Goal: Task Accomplishment & Management: Use online tool/utility

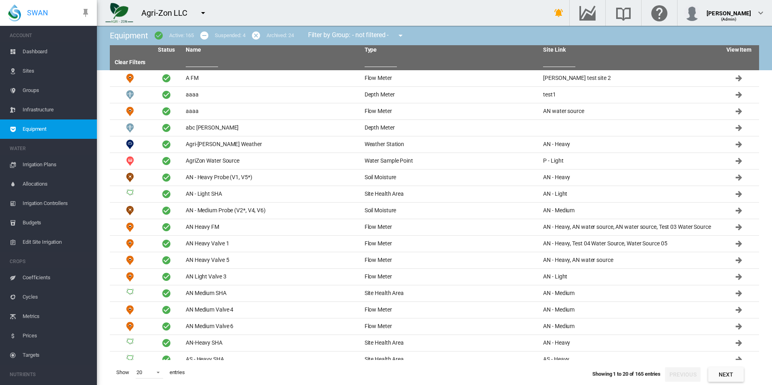
click at [198, 57] on input "text" at bounding box center [202, 61] width 32 height 12
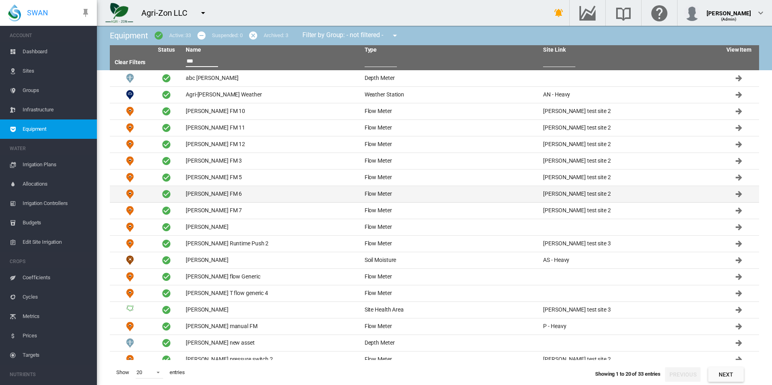
type input "***"
click at [191, 198] on td "David FM 6" at bounding box center [271, 194] width 179 height 16
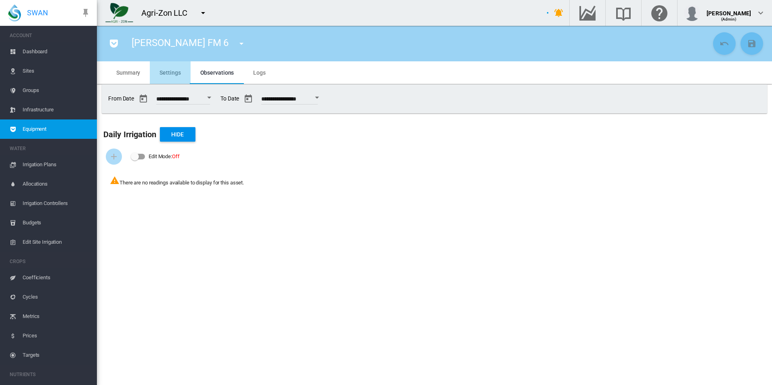
click at [176, 69] on md-tab-item "Settings" at bounding box center [170, 72] width 40 height 23
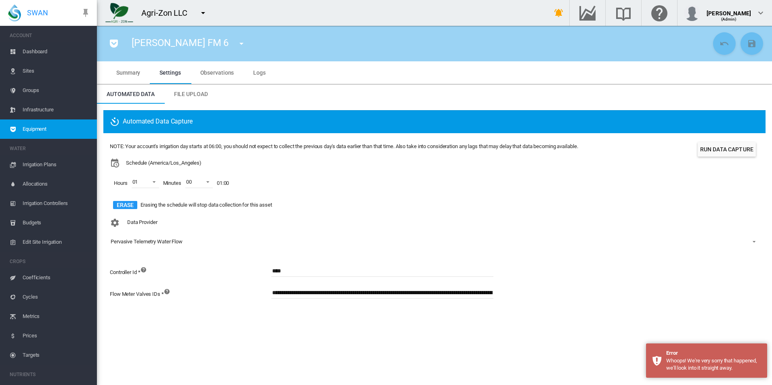
click at [518, 221] on div "Data Provider Pervasive Telemetry Water Flow - No Selection - Generic Runtime B…" at bounding box center [434, 238] width 649 height 47
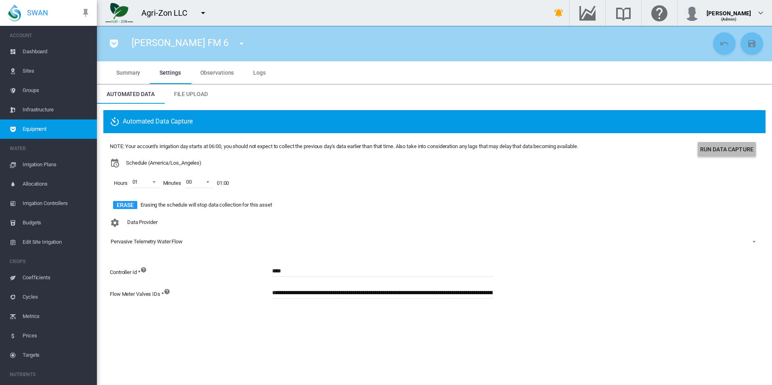
click at [735, 153] on button "Run Data Capture" at bounding box center [727, 149] width 58 height 15
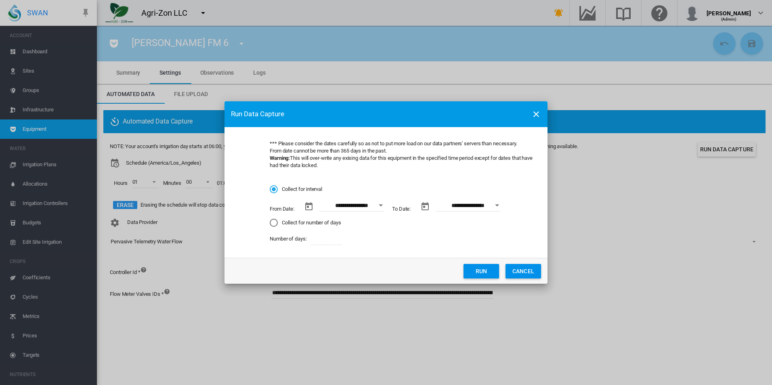
click at [375, 205] on button "Open calendar" at bounding box center [380, 205] width 15 height 15
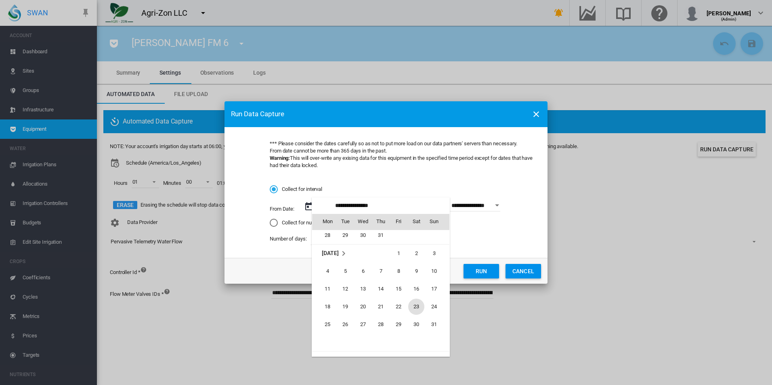
scroll to position [186854, 0]
drag, startPoint x: 396, startPoint y: 298, endPoint x: 415, endPoint y: 279, distance: 26.0
click at [396, 297] on span "1" at bounding box center [398, 294] width 16 height 16
type input "**********"
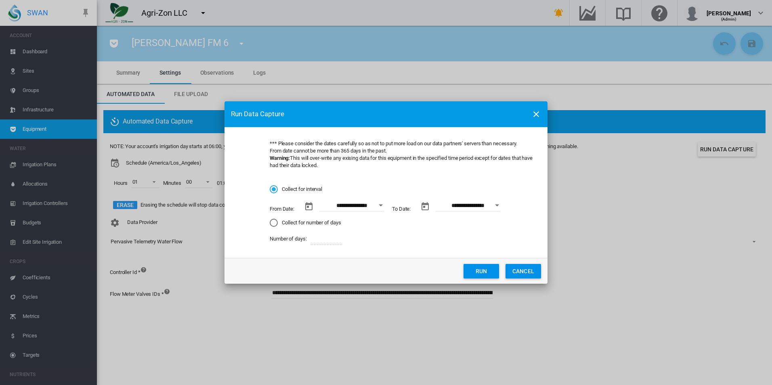
click at [501, 205] on button "Open calendar" at bounding box center [497, 205] width 15 height 15
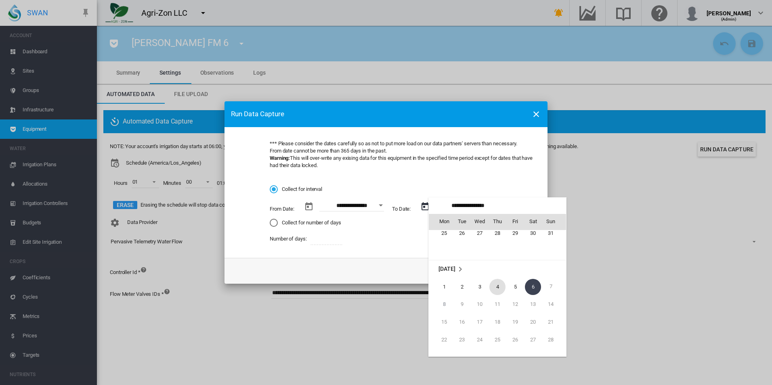
scroll to position [26, 0]
click at [531, 250] on span "16" at bounding box center [533, 249] width 16 height 16
type input "**********"
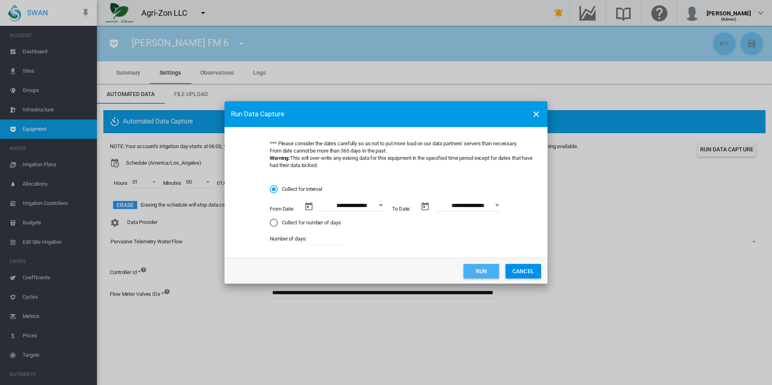
click at [478, 265] on button "Run" at bounding box center [481, 271] width 36 height 15
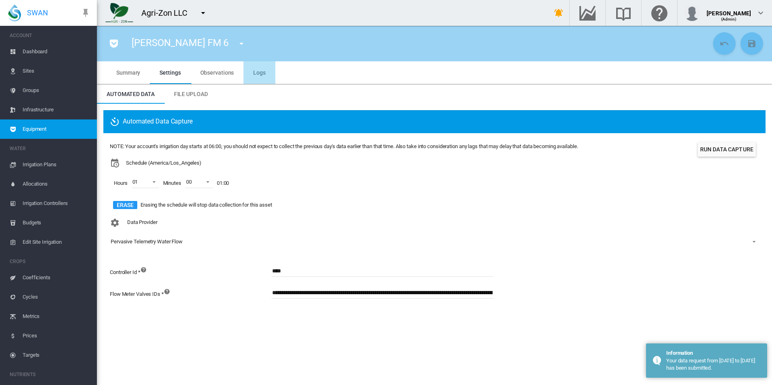
click at [262, 75] on span "Logs" at bounding box center [259, 72] width 13 height 6
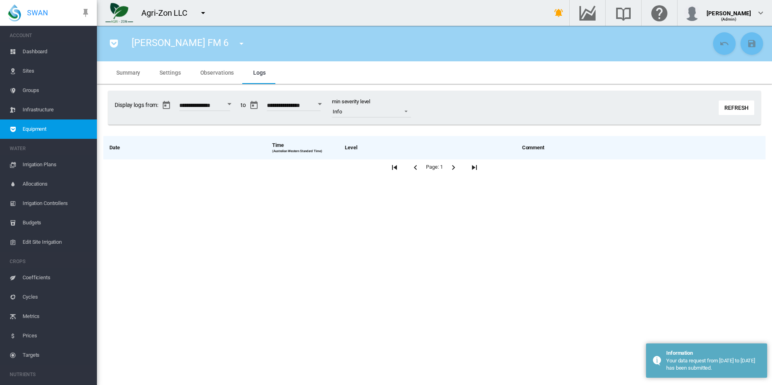
click at [728, 110] on button "Refresh" at bounding box center [737, 108] width 36 height 15
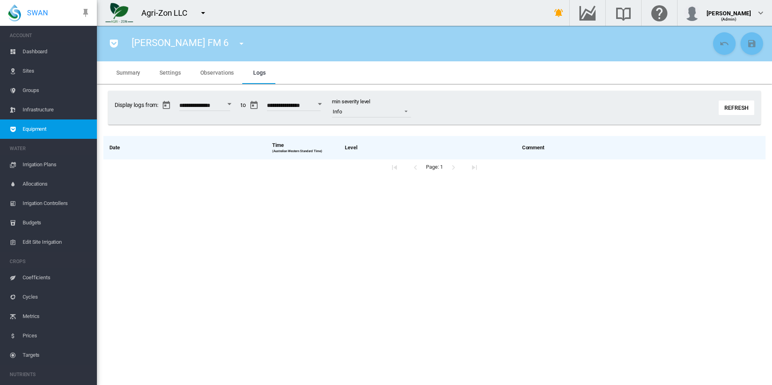
click at [724, 113] on button "Refresh" at bounding box center [737, 108] width 36 height 15
click at [220, 71] on span "Observations" at bounding box center [217, 72] width 34 height 6
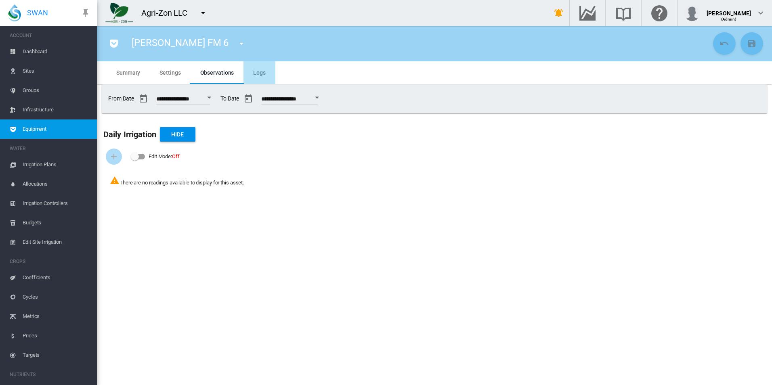
click at [245, 77] on md-tab-item "Logs" at bounding box center [259, 72] width 32 height 23
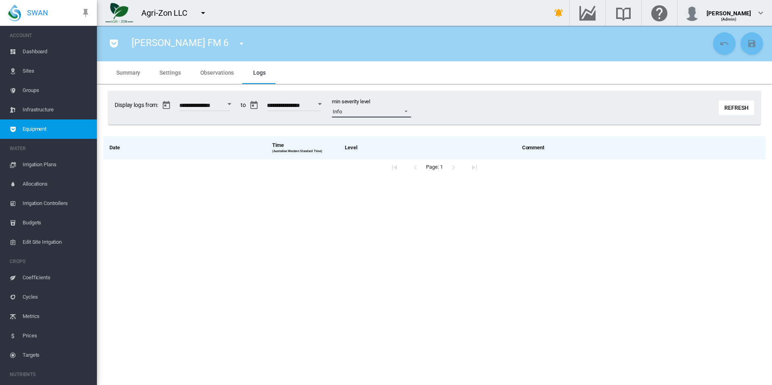
click at [388, 109] on span "Info" at bounding box center [365, 111] width 65 height 7
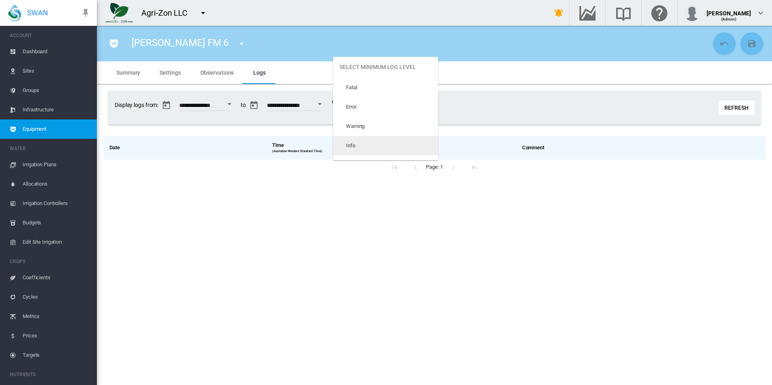
scroll to position [34, 0]
click at [375, 79] on md-option "Error" at bounding box center [385, 72] width 105 height 19
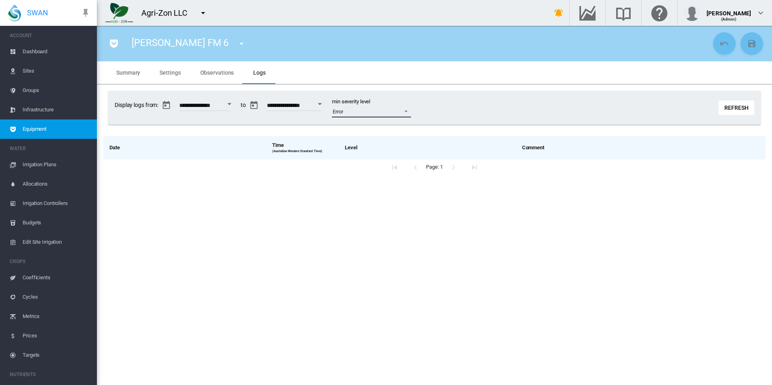
click at [377, 111] on span "Error" at bounding box center [365, 111] width 65 height 7
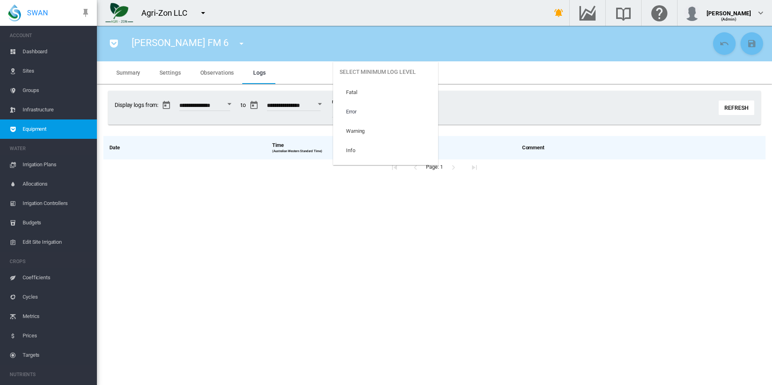
click at [380, 73] on label "Select minimum log level" at bounding box center [385, 72] width 105 height 21
click at [373, 110] on md-option "Error" at bounding box center [385, 111] width 105 height 19
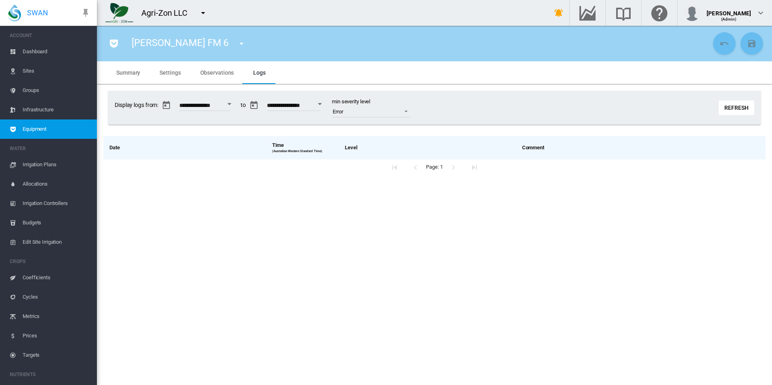
click at [484, 111] on div "**********" at bounding box center [434, 108] width 652 height 34
click at [397, 111] on span "Error" at bounding box center [365, 111] width 65 height 7
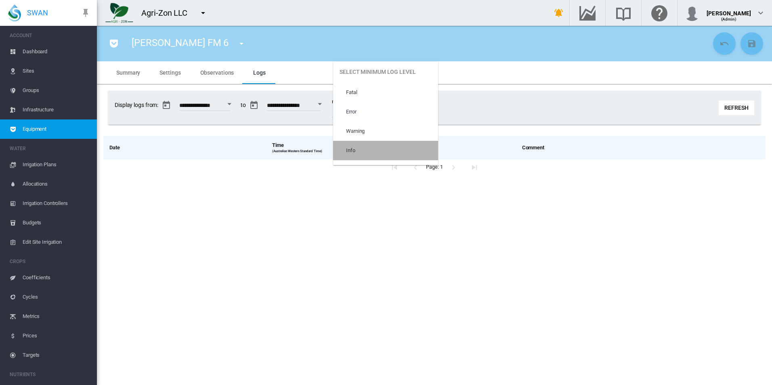
click at [400, 155] on md-option "Info" at bounding box center [385, 150] width 105 height 19
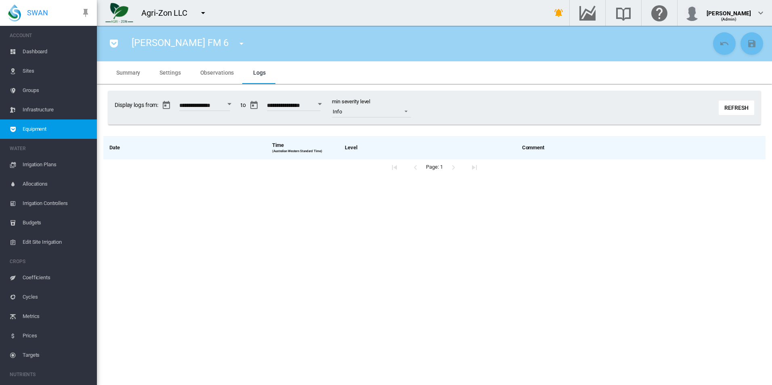
click at [726, 110] on button "Refresh" at bounding box center [737, 108] width 36 height 15
click at [730, 104] on button "Refresh" at bounding box center [737, 108] width 36 height 15
click at [207, 70] on span "Observations" at bounding box center [217, 72] width 34 height 6
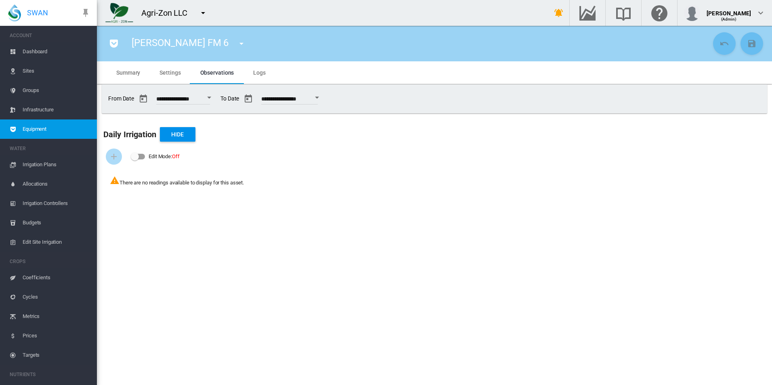
click at [324, 100] on button "Open calendar" at bounding box center [317, 97] width 15 height 15
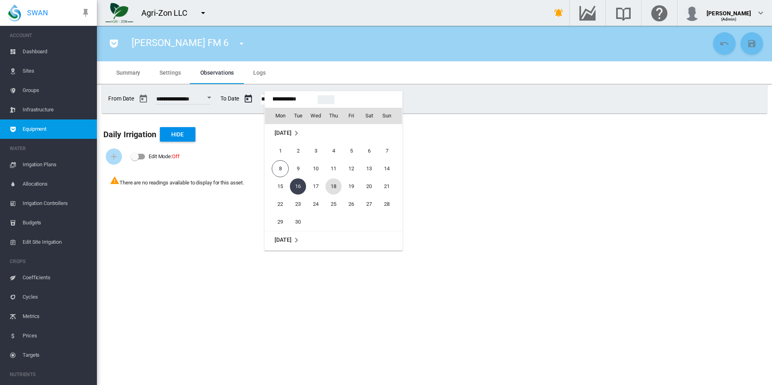
click at [326, 184] on span "18" at bounding box center [333, 186] width 16 height 16
type input "**********"
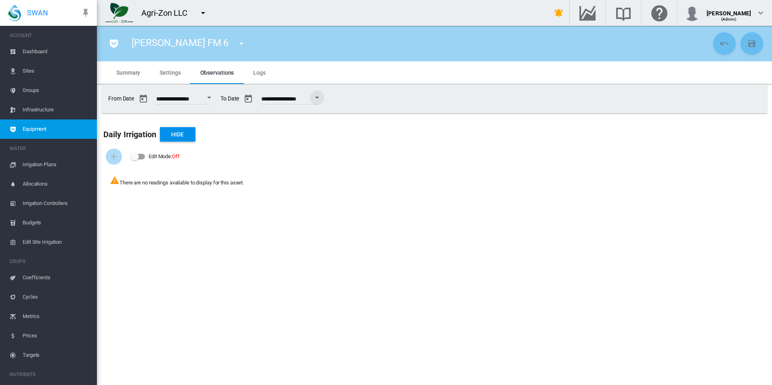
click at [184, 68] on md-tab-item "Settings" at bounding box center [170, 72] width 40 height 23
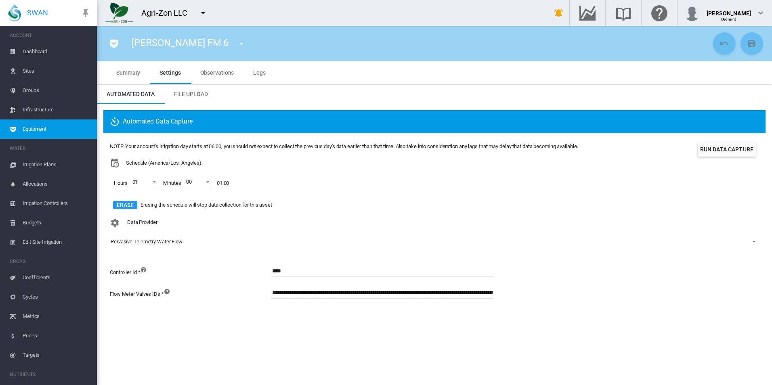
click at [69, 127] on span "Equipment" at bounding box center [57, 129] width 68 height 19
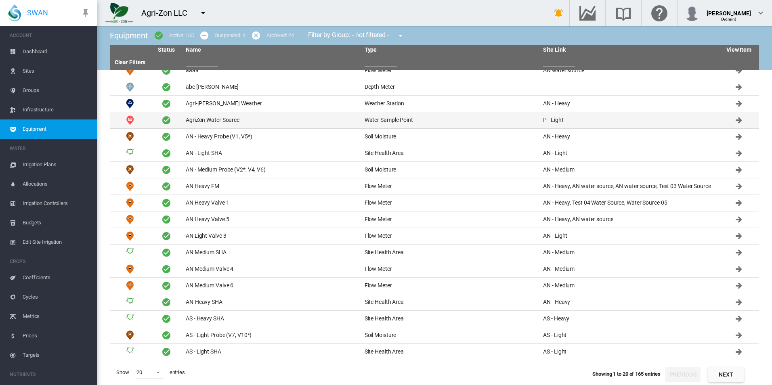
scroll to position [41, 0]
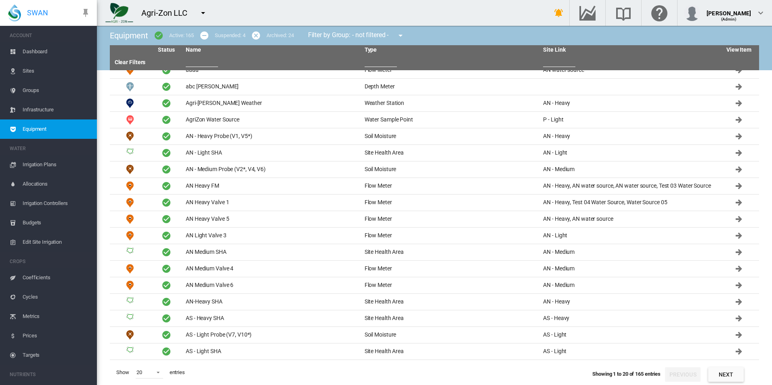
click at [208, 61] on input "text" at bounding box center [202, 61] width 32 height 12
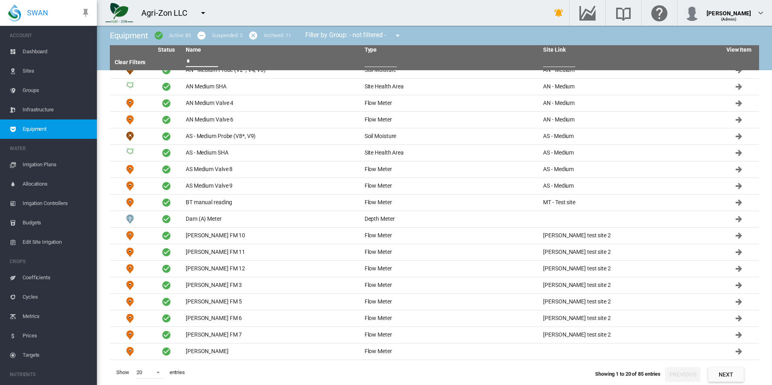
scroll to position [0, 0]
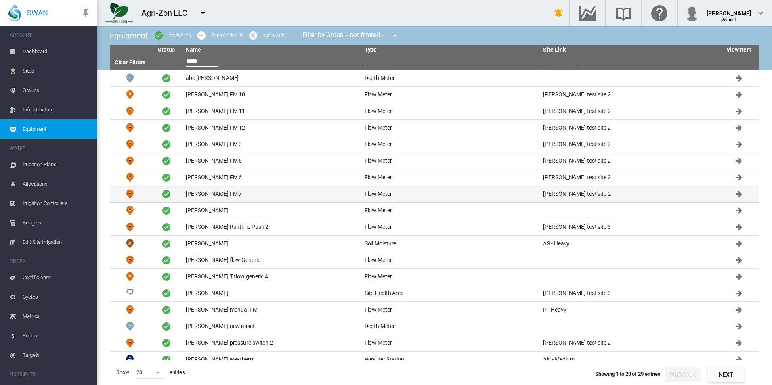
type input "*****"
click at [277, 195] on td "[PERSON_NAME] FM 7" at bounding box center [271, 194] width 179 height 16
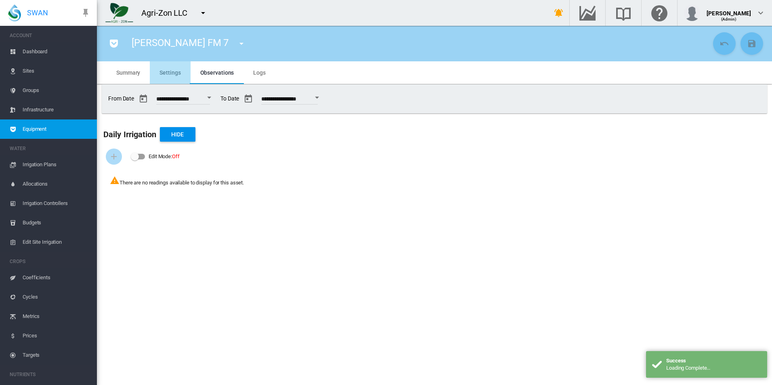
click at [163, 70] on span "Settings" at bounding box center [169, 72] width 21 height 6
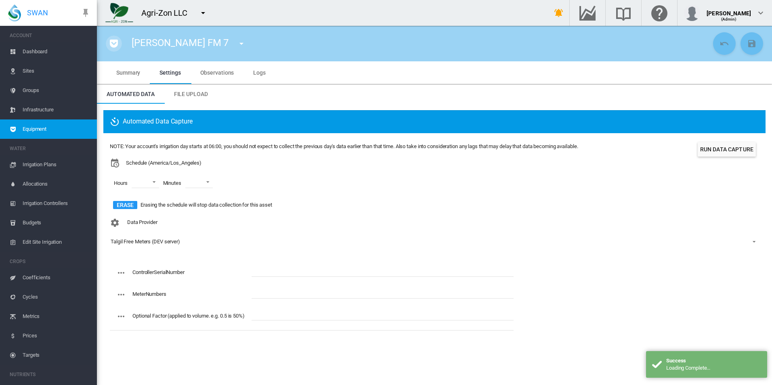
click at [115, 46] on md-icon "icon-pocket" at bounding box center [114, 44] width 10 height 10
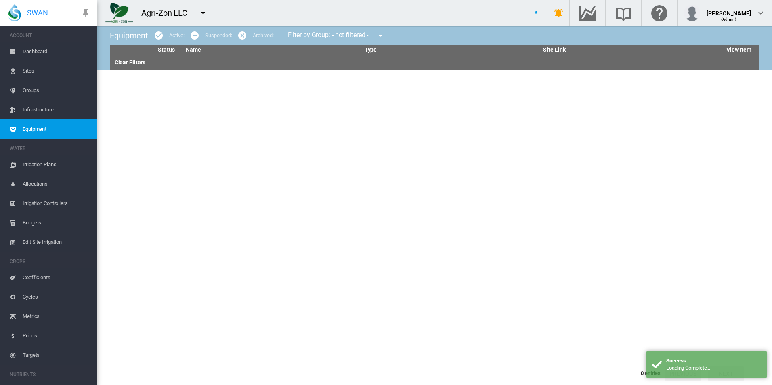
type input "*****"
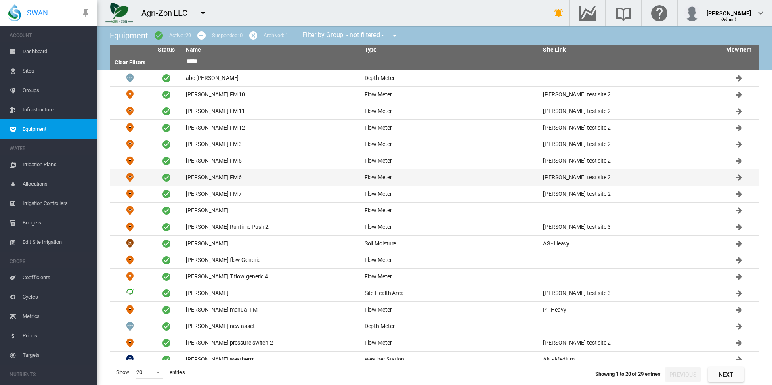
click at [226, 174] on td "[PERSON_NAME] FM 6" at bounding box center [271, 178] width 179 height 16
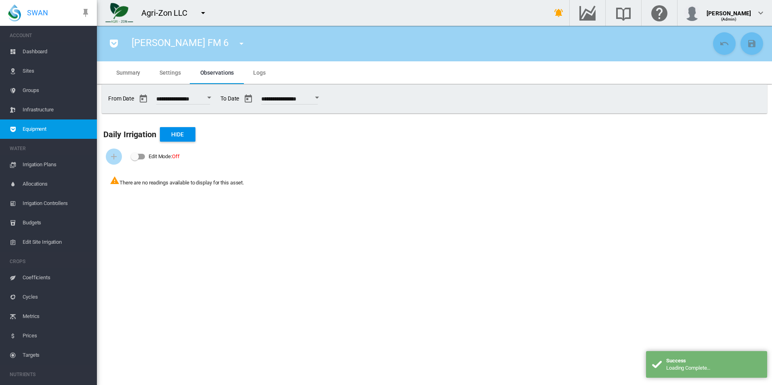
click at [174, 74] on span "Settings" at bounding box center [169, 72] width 21 height 6
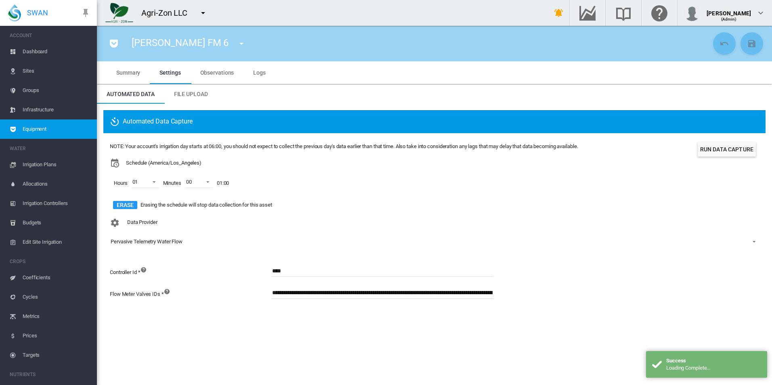
click at [715, 149] on button "Run Data Capture" at bounding box center [727, 149] width 58 height 15
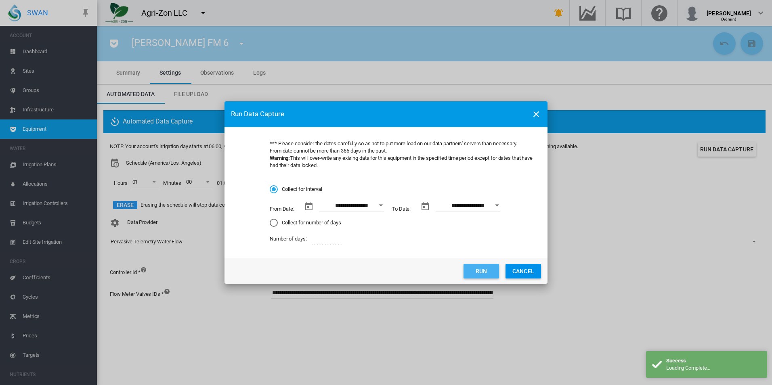
click at [478, 273] on button "Run" at bounding box center [481, 271] width 36 height 15
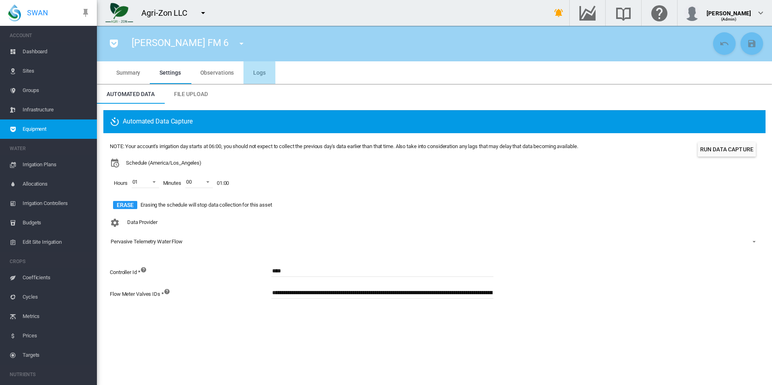
click at [252, 73] on md-tab-item "Logs" at bounding box center [259, 72] width 32 height 23
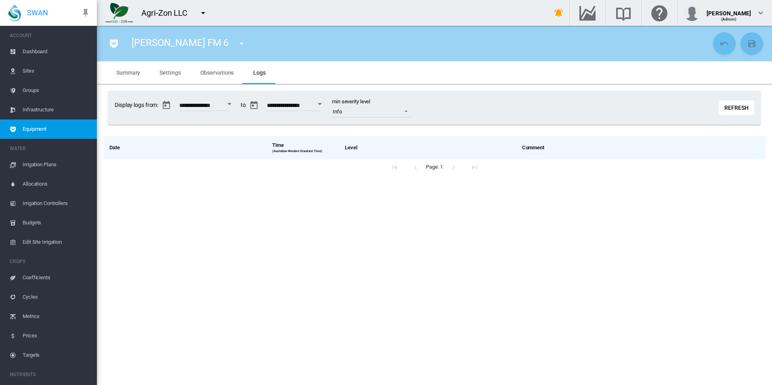
click at [742, 105] on button "Refresh" at bounding box center [737, 108] width 36 height 15
click at [178, 71] on span "Settings" at bounding box center [169, 72] width 21 height 6
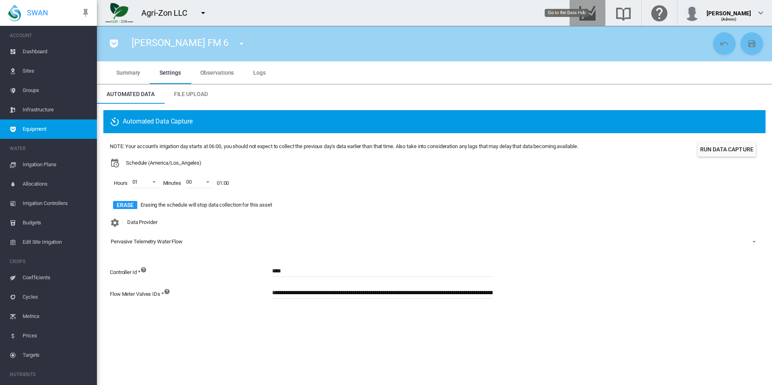
click at [597, 18] on md-icon "Go to the Data Hub" at bounding box center [587, 13] width 19 height 10
click at [112, 49] on button "button" at bounding box center [114, 44] width 16 height 16
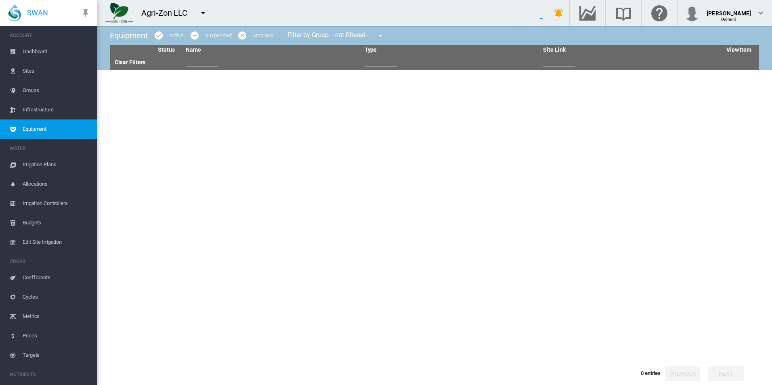
type input "*****"
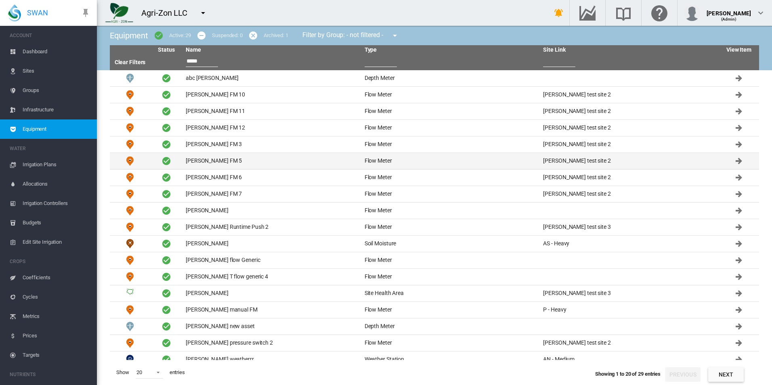
click at [239, 162] on td "[PERSON_NAME] FM 5" at bounding box center [271, 161] width 179 height 16
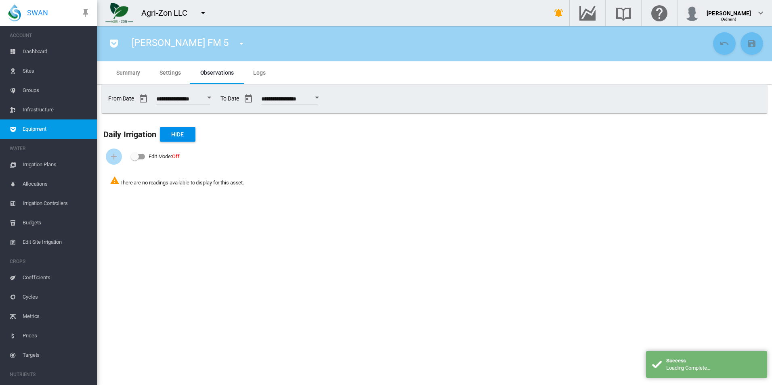
click at [178, 78] on md-tab-item "Settings" at bounding box center [170, 72] width 40 height 23
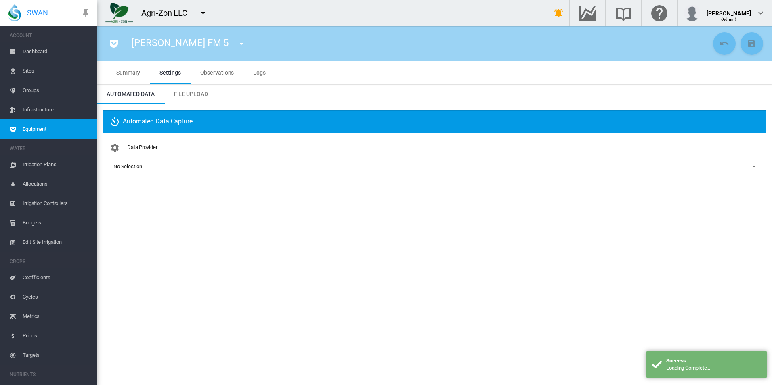
click at [115, 45] on md-icon "icon-pocket" at bounding box center [114, 44] width 10 height 10
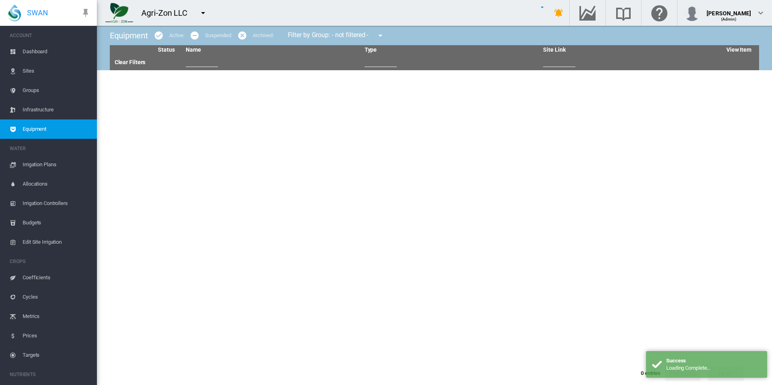
type input "*****"
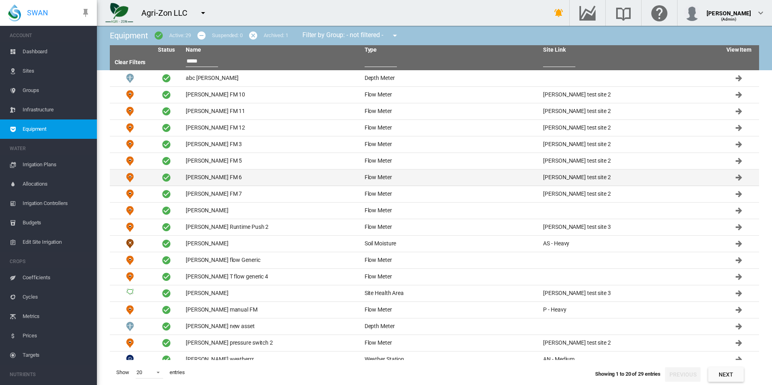
click at [272, 177] on td "[PERSON_NAME] FM 6" at bounding box center [271, 178] width 179 height 16
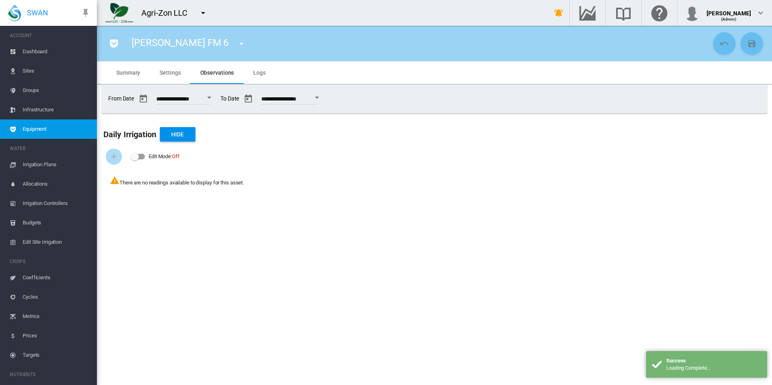
click at [165, 75] on span "Settings" at bounding box center [169, 72] width 21 height 6
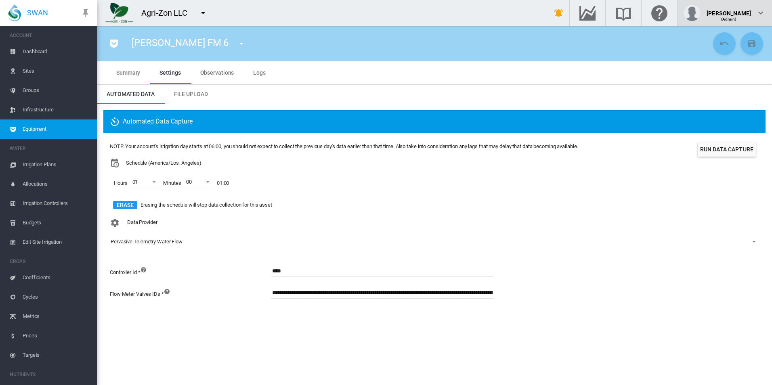
click at [744, 15] on div "(Admin)" at bounding box center [729, 16] width 44 height 8
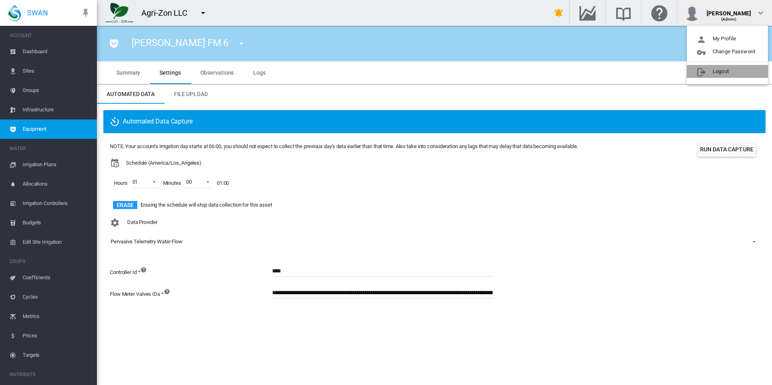
click at [713, 70] on button "Logout" at bounding box center [727, 71] width 81 height 13
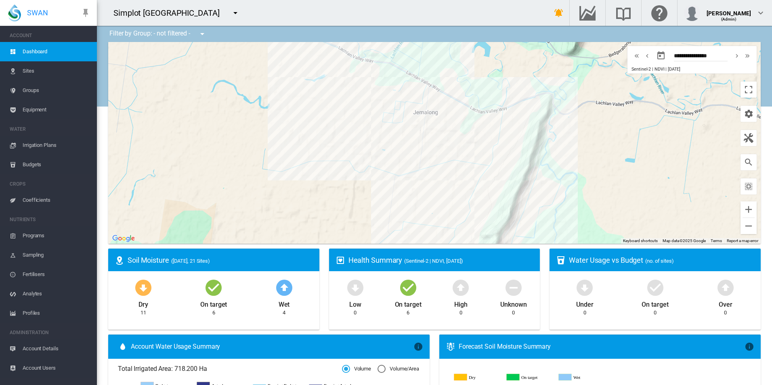
click at [227, 6] on button "button" at bounding box center [235, 13] width 16 height 16
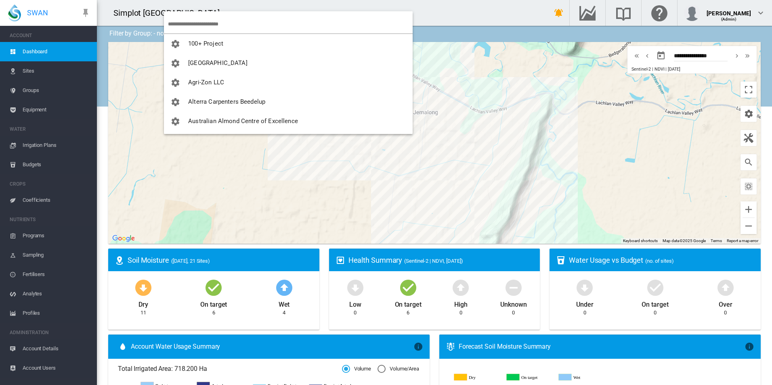
click at [185, 23] on input "search" at bounding box center [290, 24] width 245 height 19
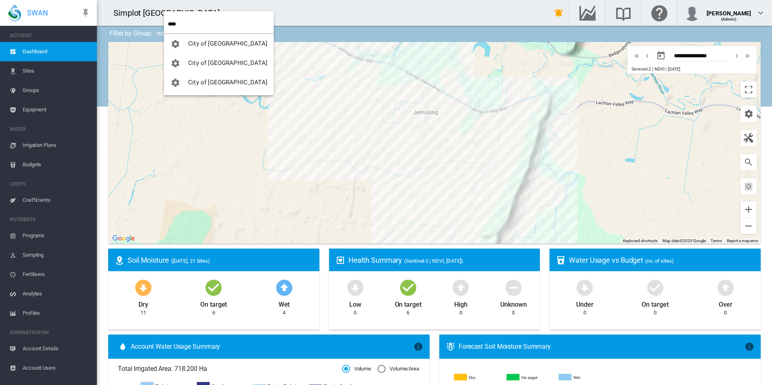
type input "****"
click at [208, 81] on span "City of [GEOGRAPHIC_DATA]" at bounding box center [227, 82] width 79 height 7
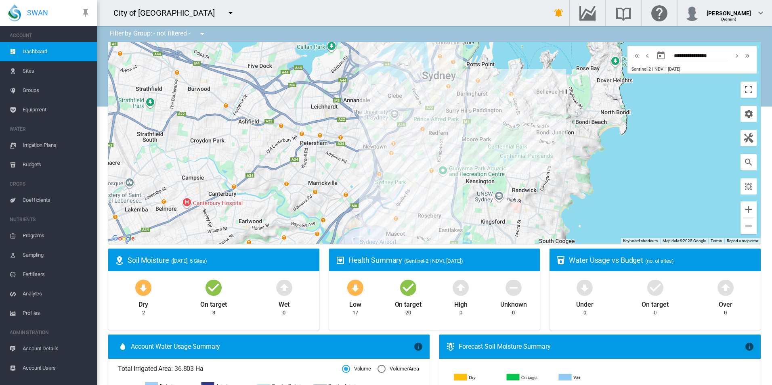
click at [50, 113] on span "Equipment" at bounding box center [57, 109] width 68 height 19
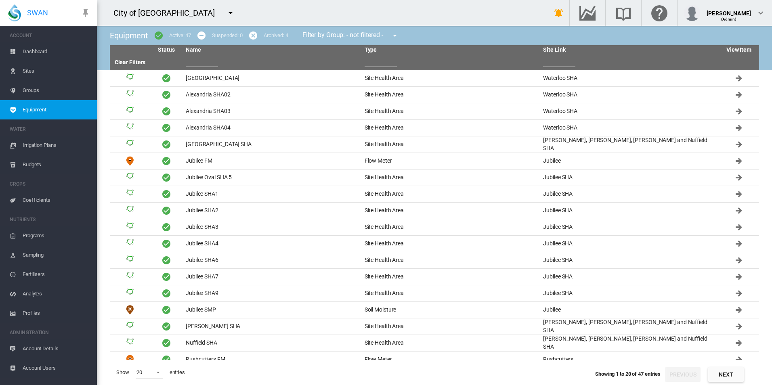
click at [210, 67] on input "text" at bounding box center [202, 61] width 32 height 12
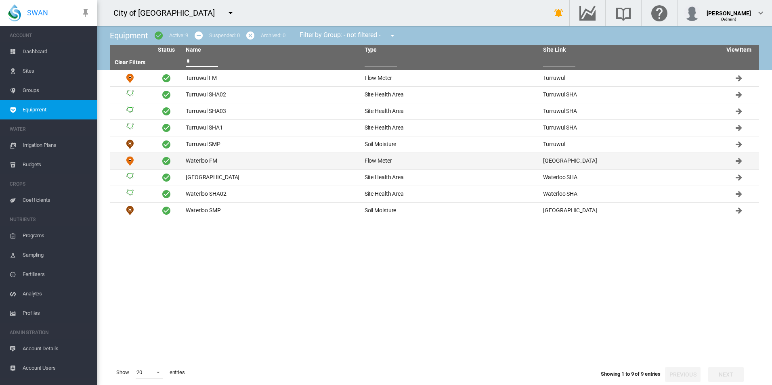
type input "*"
click at [241, 160] on td "Waterloo FM" at bounding box center [271, 161] width 179 height 16
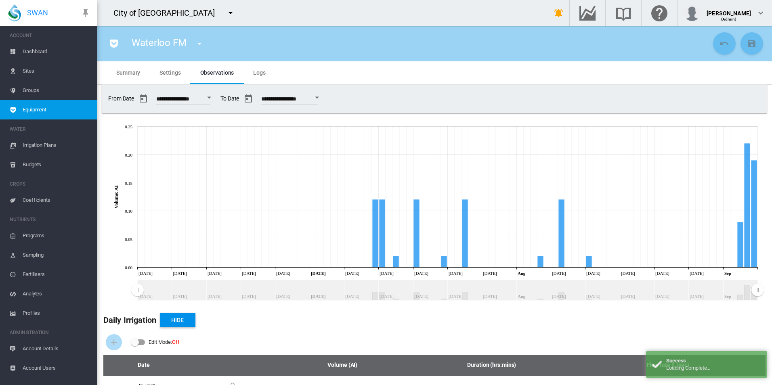
click at [168, 73] on span "Settings" at bounding box center [169, 72] width 21 height 6
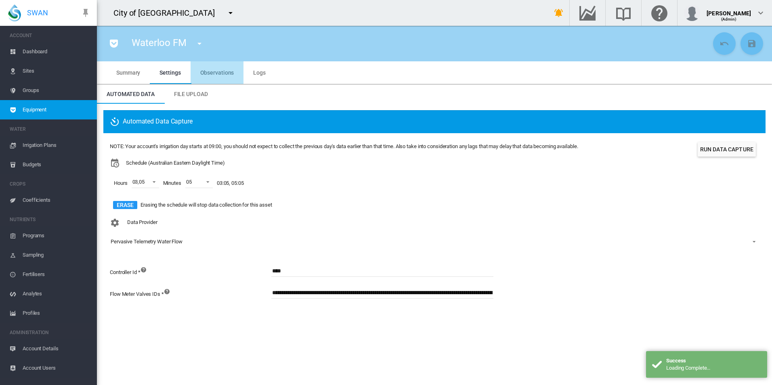
click at [227, 75] on span "Observations" at bounding box center [217, 72] width 34 height 6
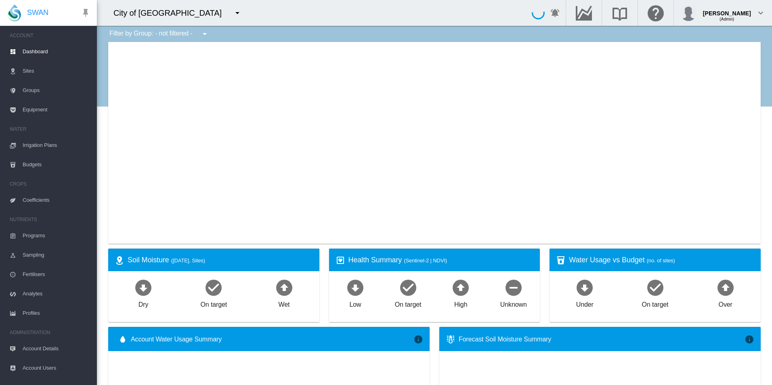
type input "**********"
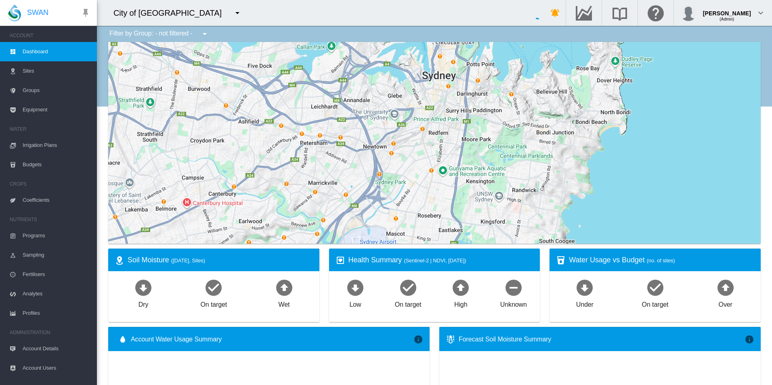
click at [233, 10] on md-icon "icon-menu-down" at bounding box center [238, 13] width 10 height 10
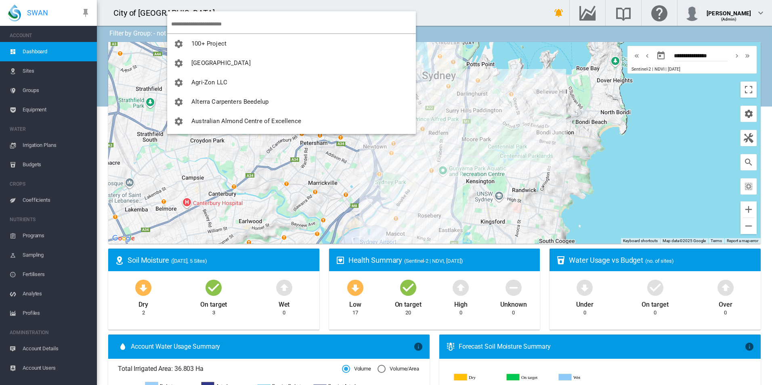
click at [214, 27] on input "search" at bounding box center [293, 24] width 245 height 19
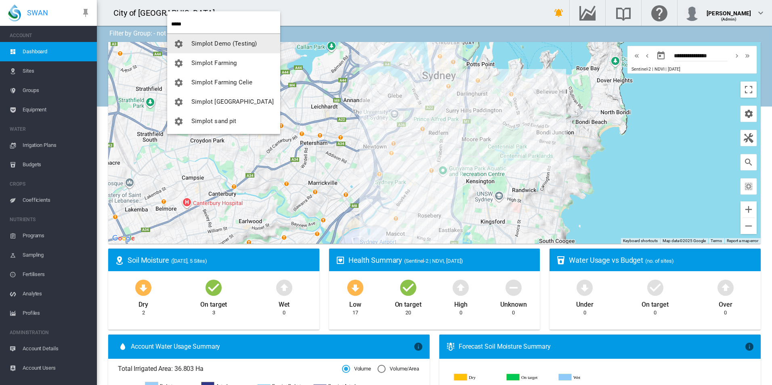
type input "*****"
click at [241, 44] on span "Simplot Demo (Testing)" at bounding box center [223, 43] width 65 height 7
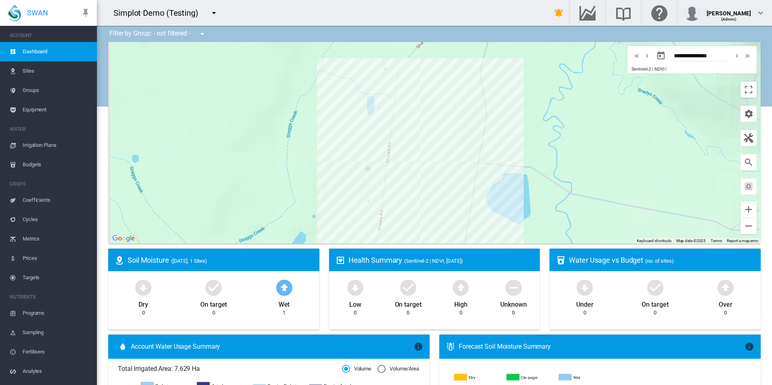
click at [63, 111] on span "Equipment" at bounding box center [57, 109] width 68 height 19
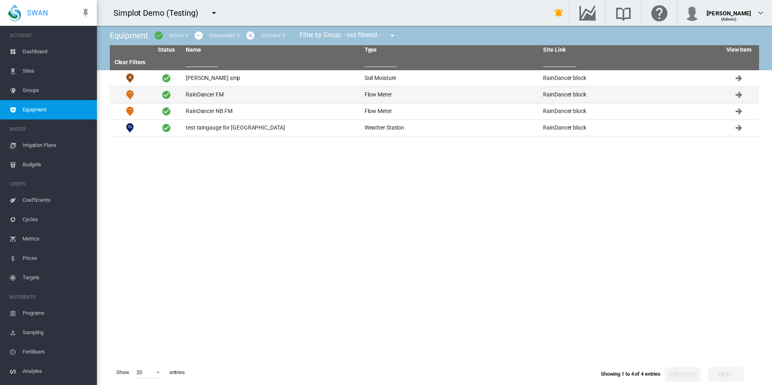
click at [249, 97] on td "RainDancer FM" at bounding box center [271, 95] width 179 height 16
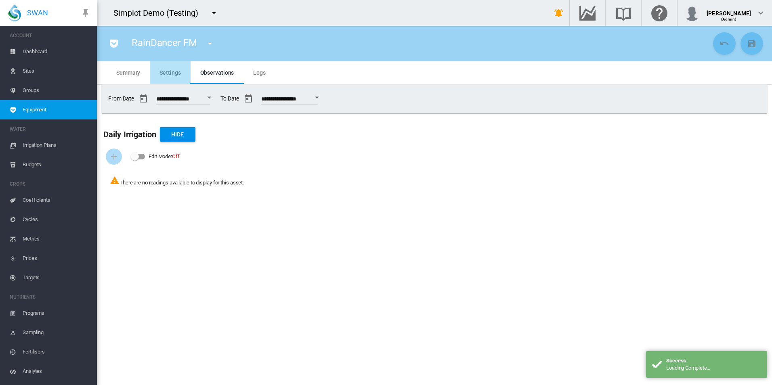
click at [174, 82] on md-tab-item "Settings" at bounding box center [170, 72] width 40 height 23
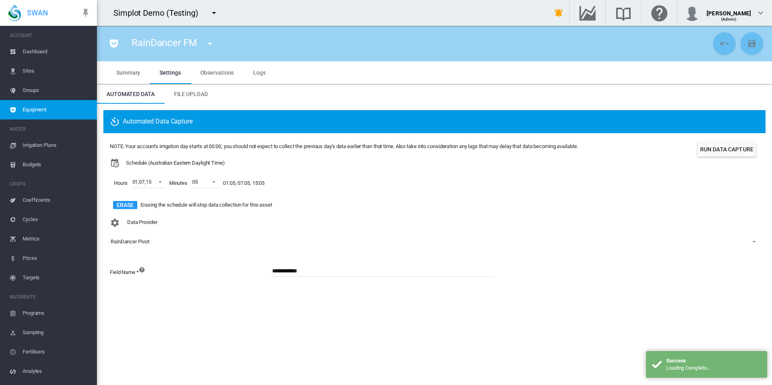
click at [253, 71] on span "Logs" at bounding box center [259, 72] width 13 height 6
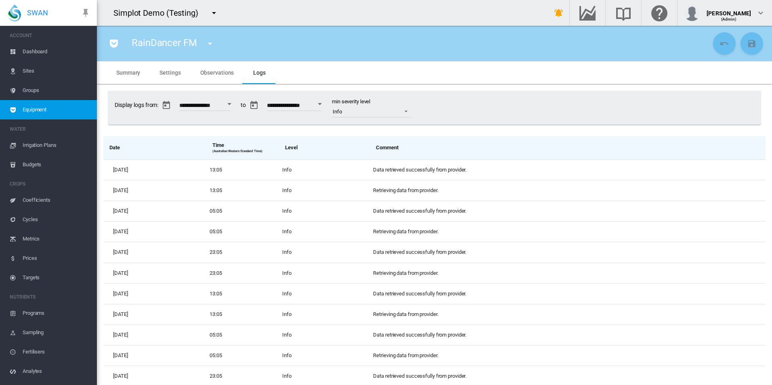
click at [113, 41] on md-icon "icon-pocket" at bounding box center [114, 44] width 10 height 10
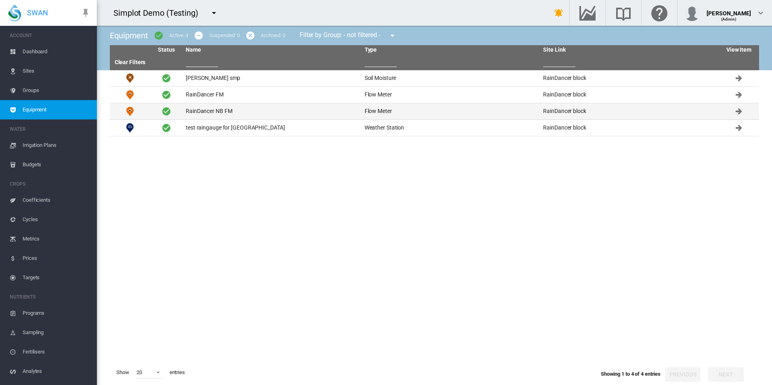
click at [241, 111] on td "RainDancer NB FM" at bounding box center [271, 111] width 179 height 16
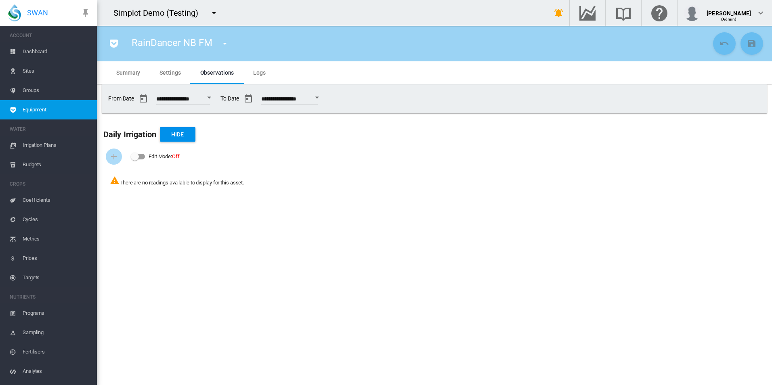
click at [209, 14] on md-icon "icon-menu-down" at bounding box center [214, 13] width 10 height 10
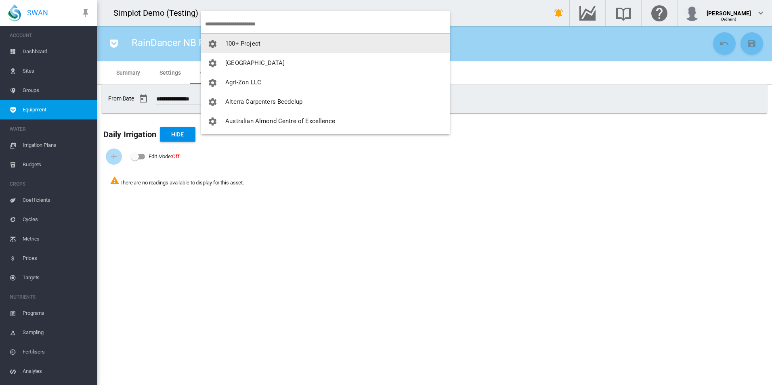
click at [243, 20] on input "search" at bounding box center [327, 24] width 245 height 19
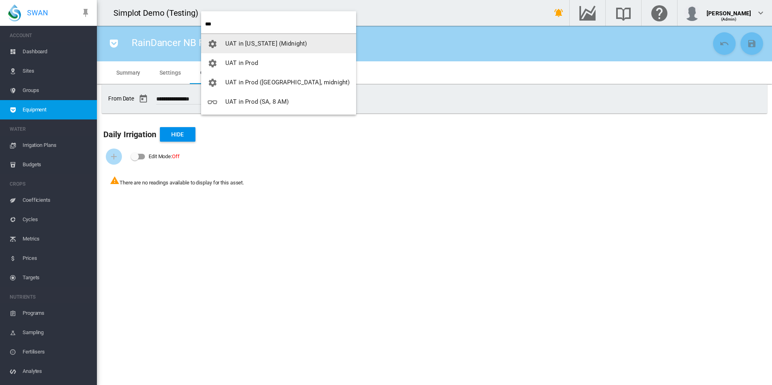
type input "***"
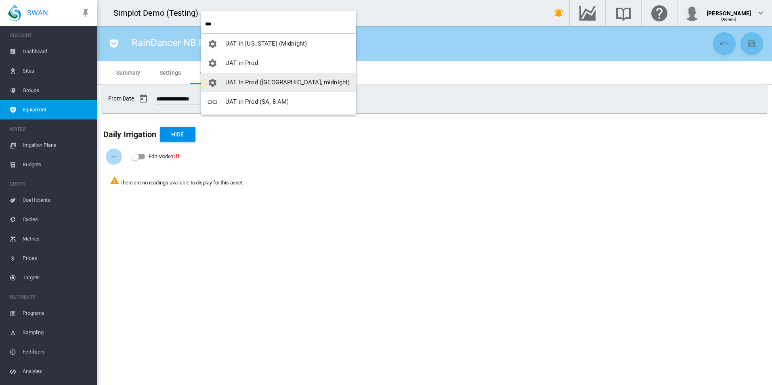
click at [273, 84] on span "UAT in Prod ([GEOGRAPHIC_DATA], midnight)" at bounding box center [287, 82] width 124 height 7
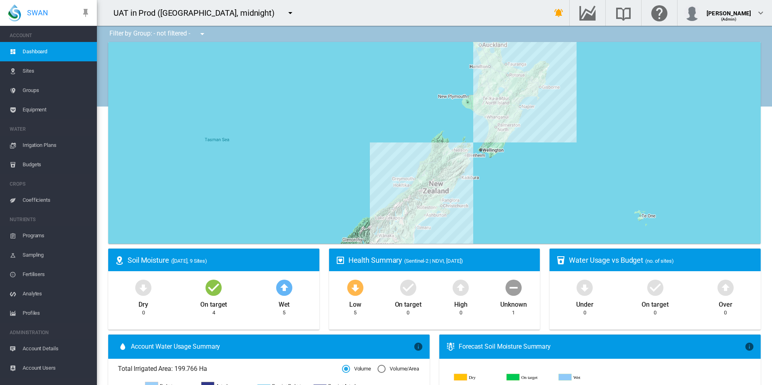
click at [52, 107] on span "Equipment" at bounding box center [57, 109] width 68 height 19
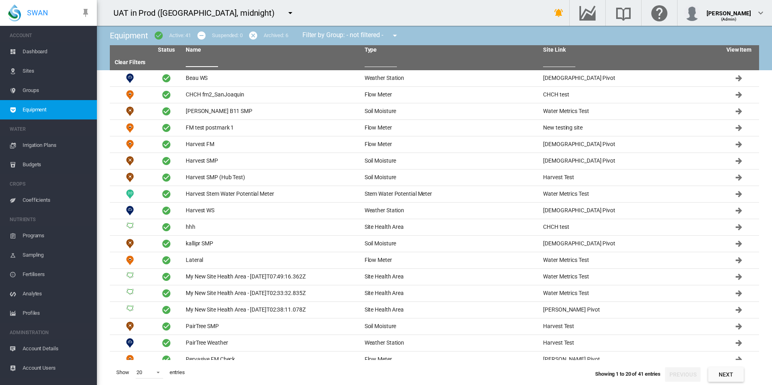
click at [213, 62] on input "text" at bounding box center [202, 61] width 32 height 12
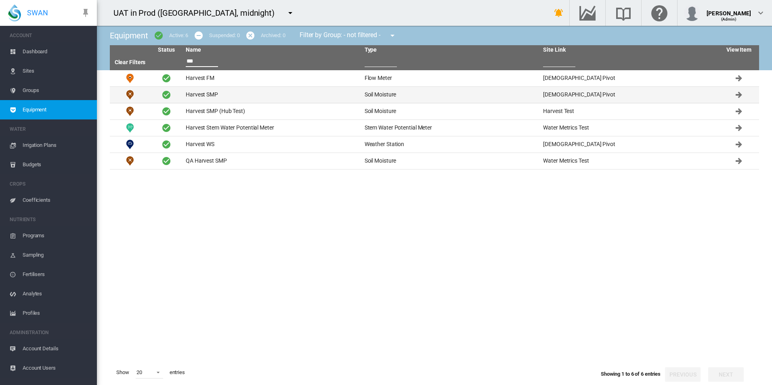
type input "***"
click at [203, 97] on td "Harvest SMP" at bounding box center [271, 95] width 179 height 16
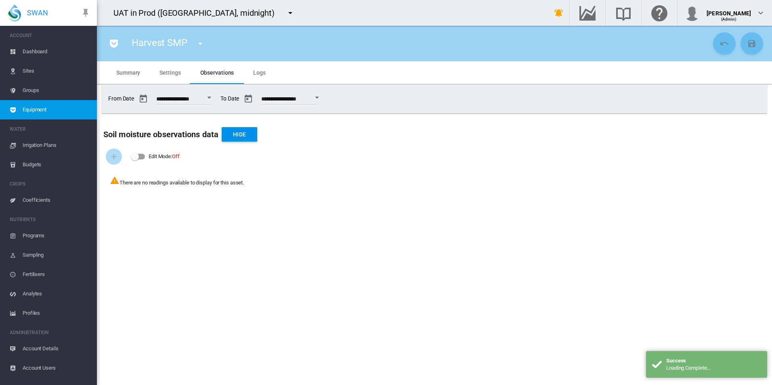
click at [250, 69] on md-tab-item "Logs" at bounding box center [259, 72] width 32 height 23
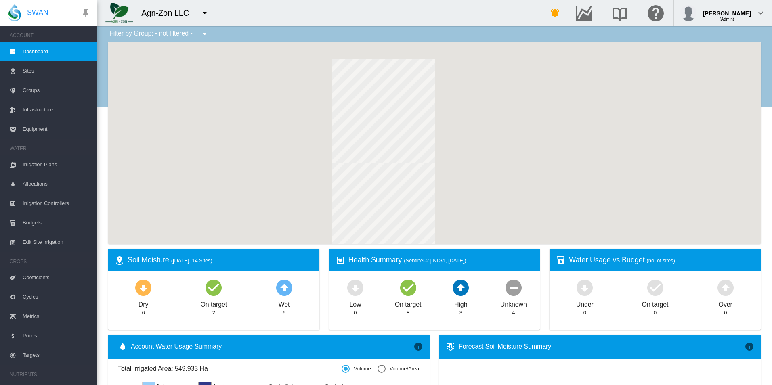
click at [52, 129] on span "Equipment" at bounding box center [57, 129] width 68 height 19
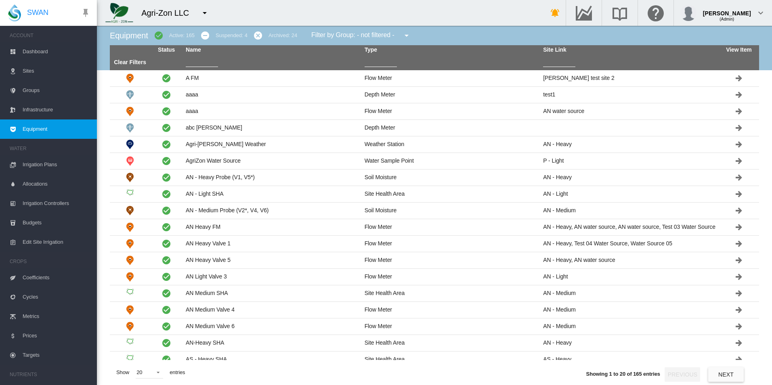
click at [200, 55] on input "text" at bounding box center [202, 61] width 32 height 12
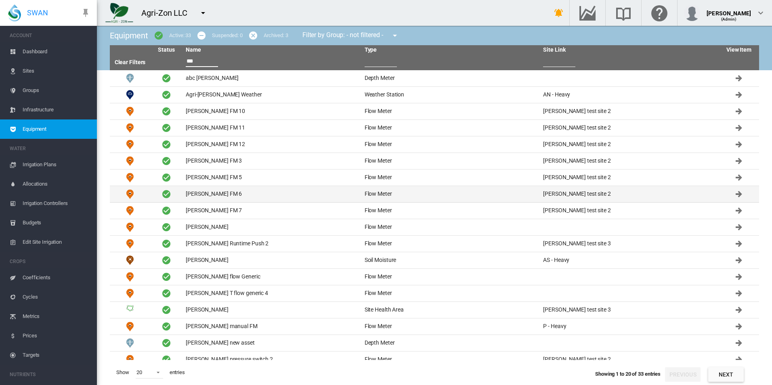
type input "***"
click at [231, 200] on td "David FM 6" at bounding box center [271, 194] width 179 height 16
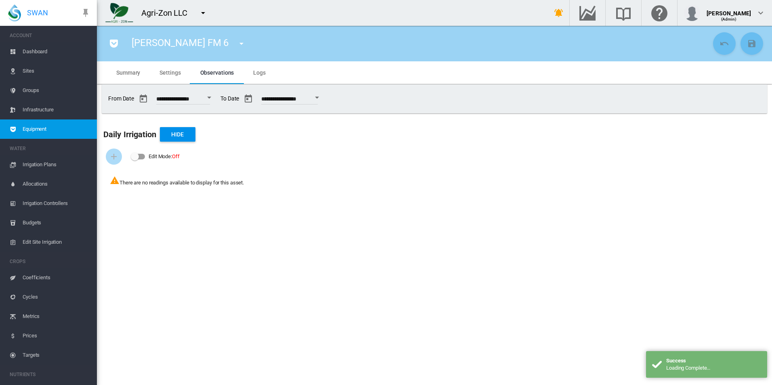
click at [162, 65] on md-tab-item "Settings" at bounding box center [170, 72] width 40 height 23
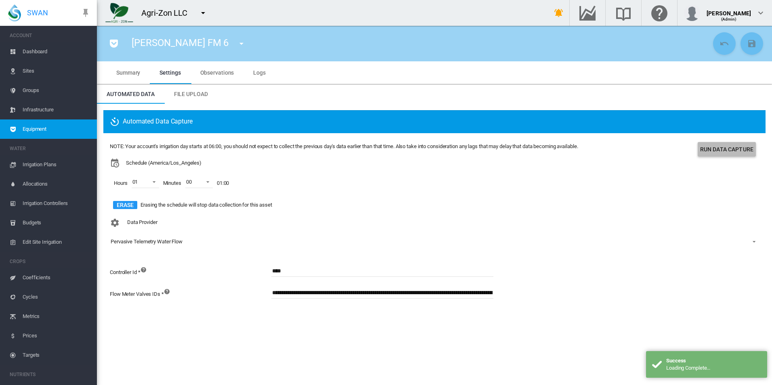
click at [721, 148] on button "Run Data Capture" at bounding box center [727, 149] width 58 height 15
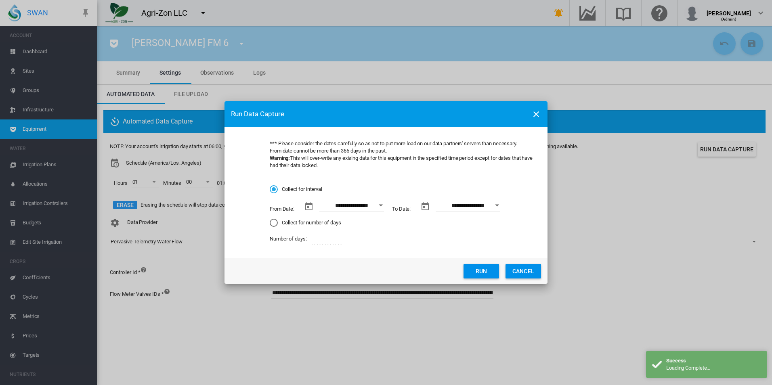
click at [378, 205] on button "Open calendar" at bounding box center [380, 205] width 15 height 15
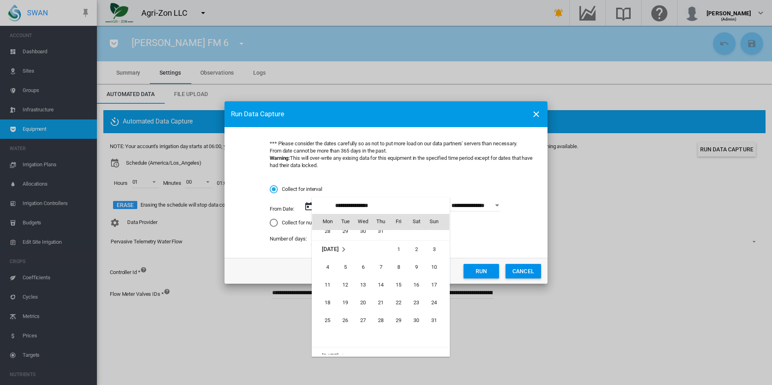
scroll to position [186894, 0]
click at [367, 290] on span "13" at bounding box center [363, 289] width 16 height 16
type input "**********"
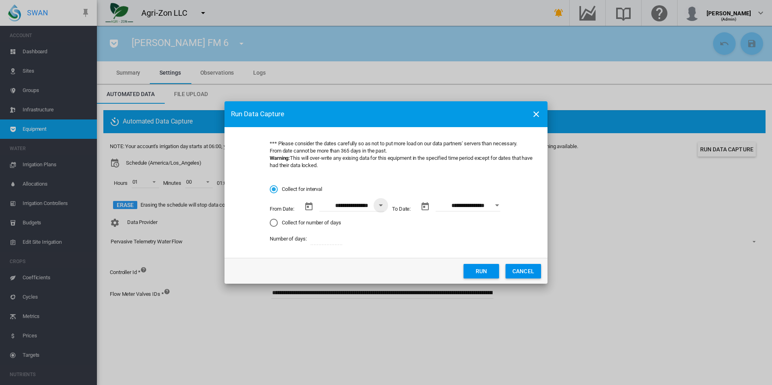
click at [497, 206] on div "Open calendar" at bounding box center [497, 205] width 4 height 2
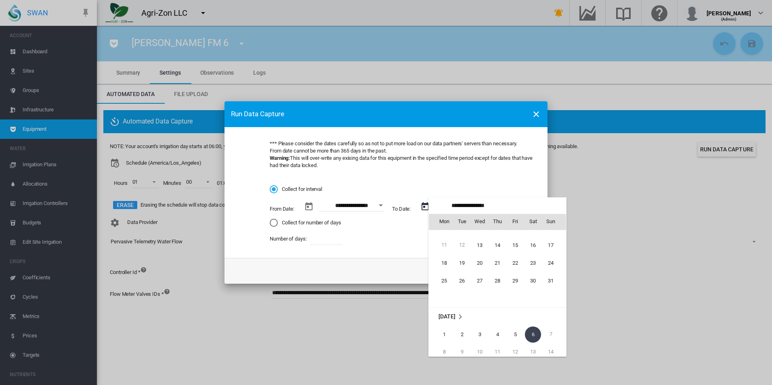
scroll to position [26, 0]
click at [463, 266] on span "19" at bounding box center [462, 266] width 16 height 16
type input "**********"
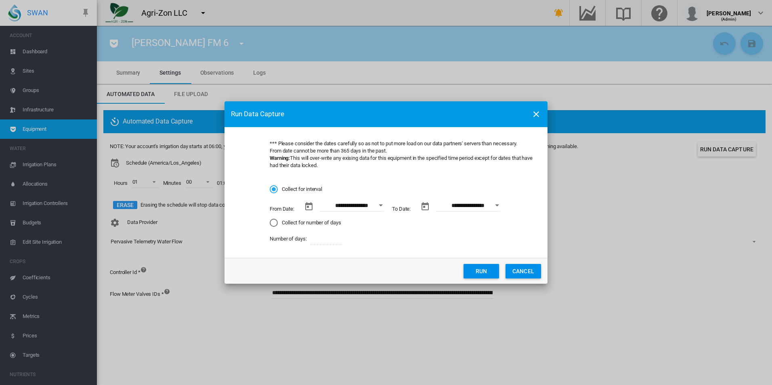
click at [474, 270] on button "Run" at bounding box center [481, 271] width 36 height 15
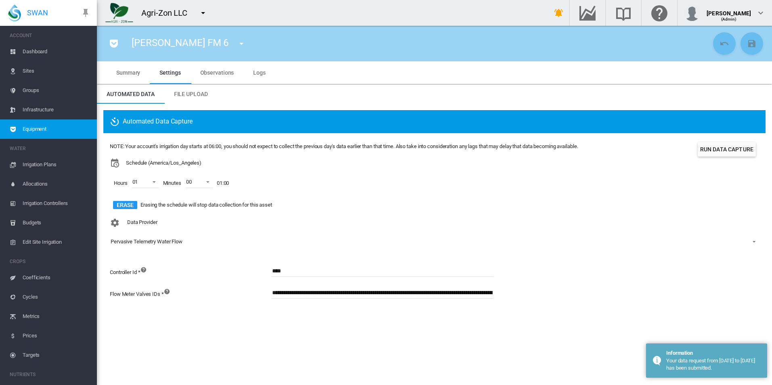
click at [264, 74] on md-tab-item "Logs" at bounding box center [259, 72] width 32 height 23
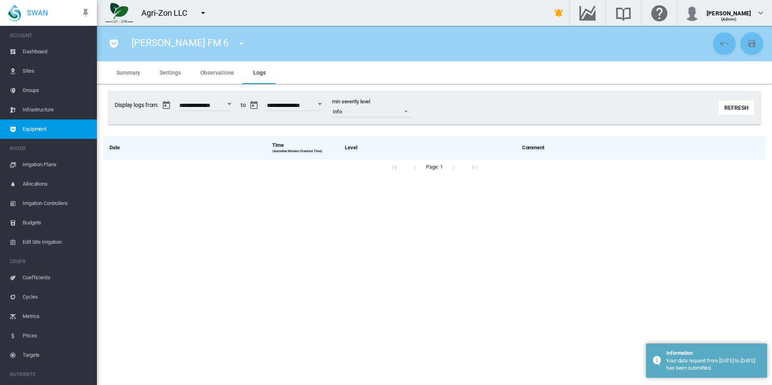
click at [749, 105] on button "Refresh" at bounding box center [737, 108] width 36 height 15
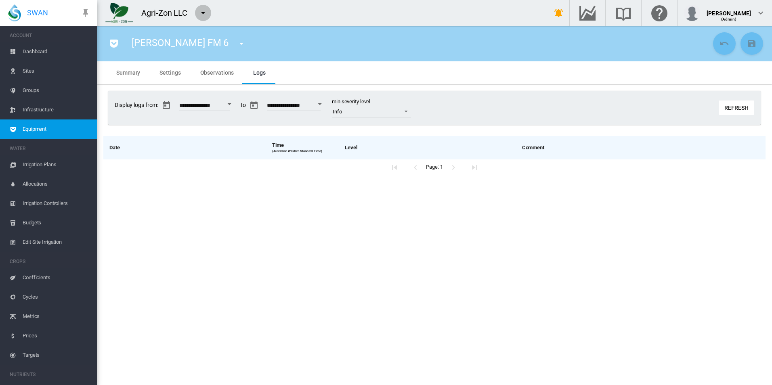
click at [205, 12] on md-icon "icon-menu-down" at bounding box center [203, 13] width 10 height 10
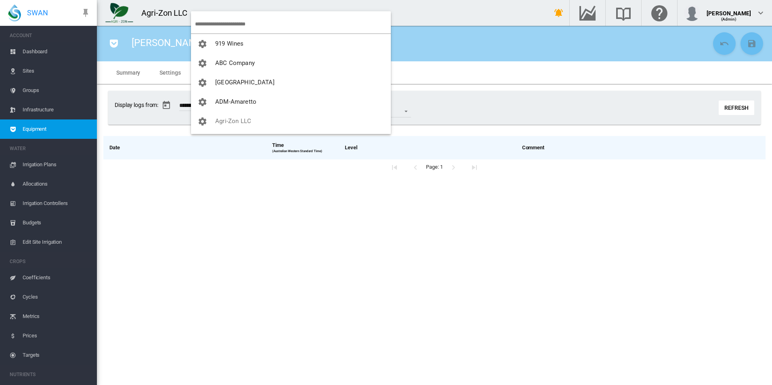
click at [217, 23] on input "search" at bounding box center [293, 24] width 196 height 19
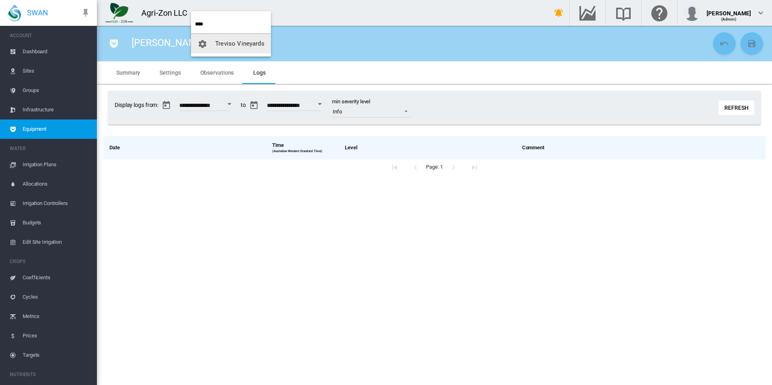
type input "****"
click at [255, 42] on span "Treviso Vineyards" at bounding box center [239, 43] width 49 height 7
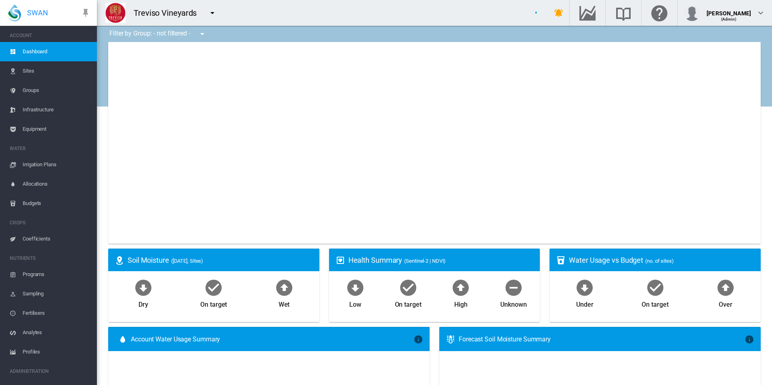
click at [42, 134] on span "Equipment" at bounding box center [57, 129] width 68 height 19
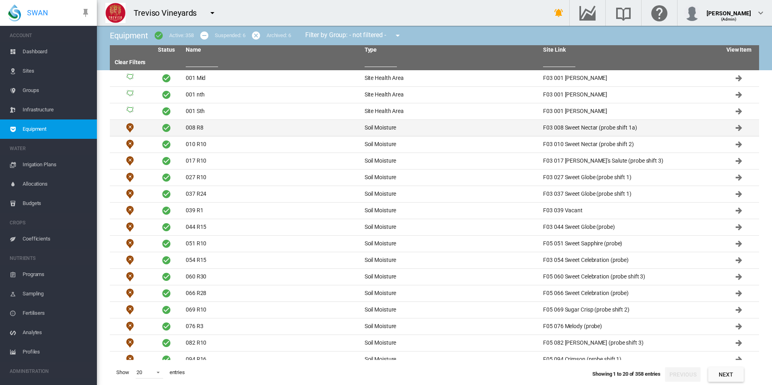
click at [252, 129] on td "008 R8" at bounding box center [271, 128] width 179 height 16
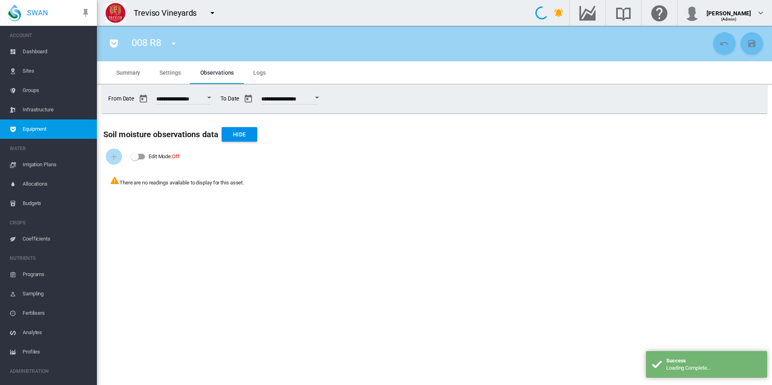
click at [170, 73] on span "Settings" at bounding box center [169, 72] width 21 height 6
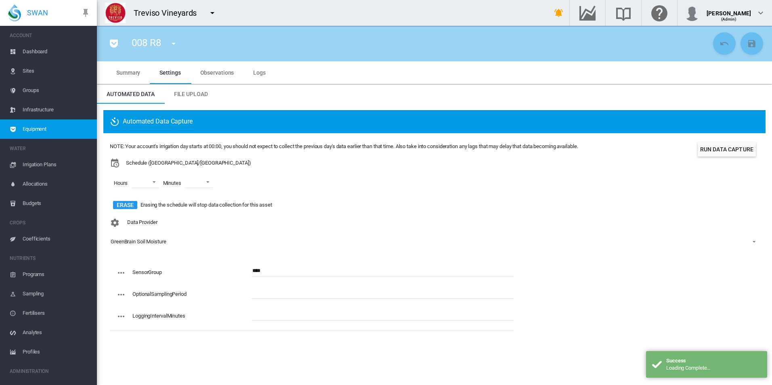
click at [261, 69] on span "Logs" at bounding box center [259, 72] width 13 height 6
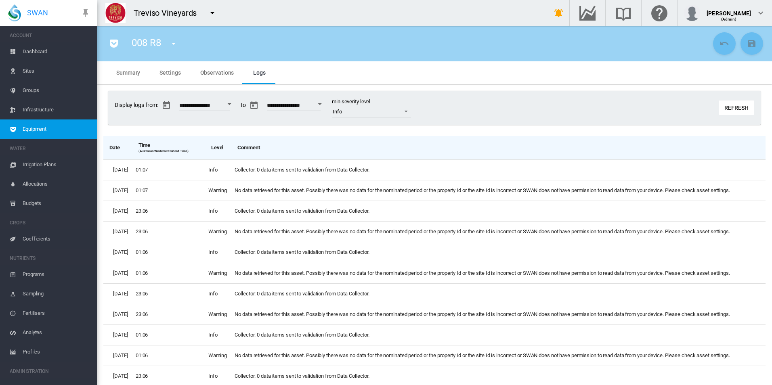
click at [160, 70] on span "Settings" at bounding box center [169, 72] width 21 height 6
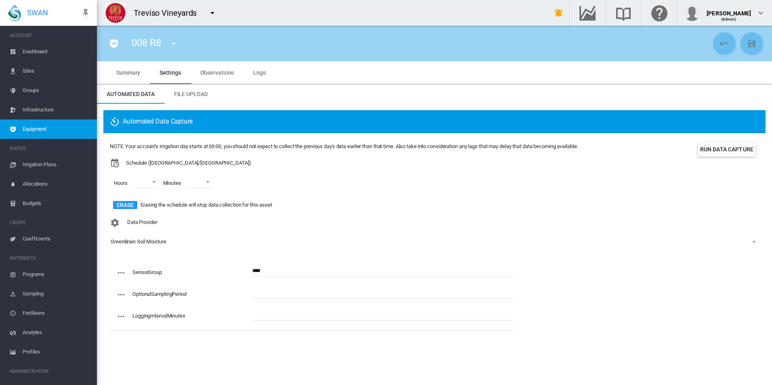
click at [715, 155] on button "Run Data Capture" at bounding box center [727, 149] width 58 height 15
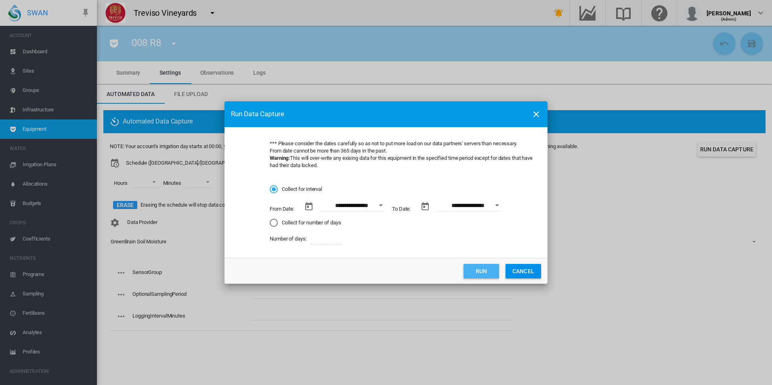
click at [480, 270] on button "Run" at bounding box center [481, 271] width 36 height 15
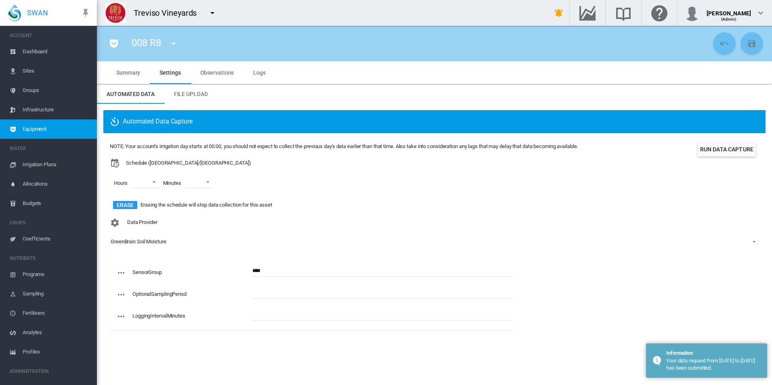
click at [267, 69] on md-tab-item "Logs" at bounding box center [259, 72] width 32 height 23
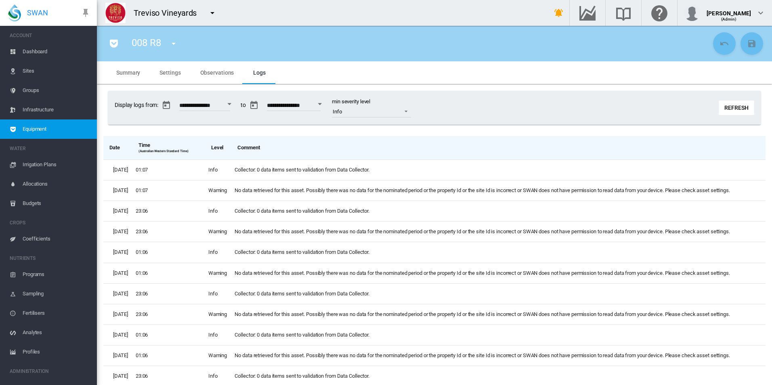
click at [175, 82] on md-tab-item "Settings" at bounding box center [170, 72] width 40 height 23
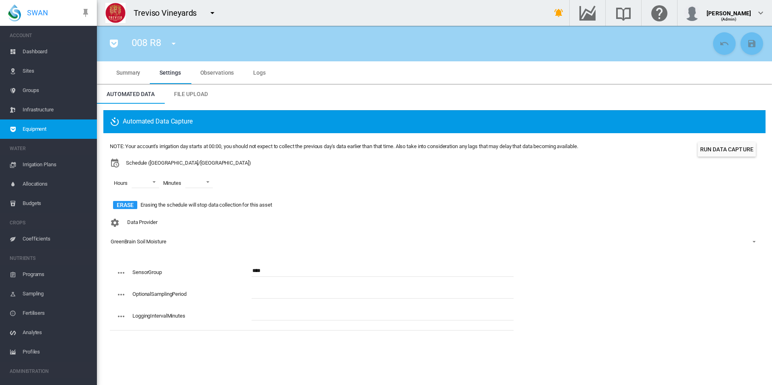
click at [250, 68] on md-tab-item "Logs" at bounding box center [259, 72] width 32 height 23
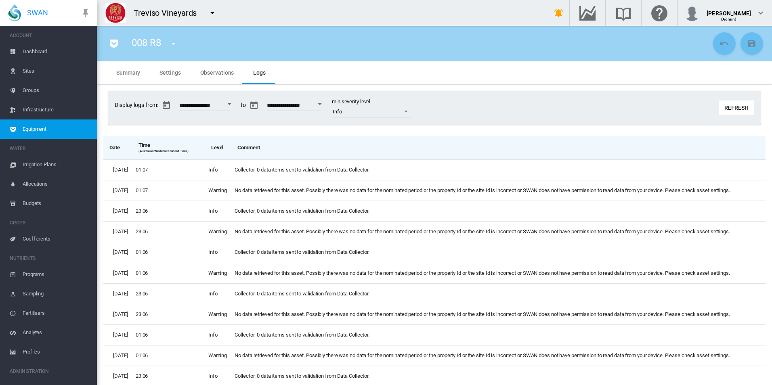
click at [719, 104] on button "Refresh" at bounding box center [737, 108] width 36 height 15
click at [730, 111] on button "Refresh" at bounding box center [737, 108] width 36 height 15
click at [719, 107] on button "Refresh" at bounding box center [737, 108] width 36 height 15
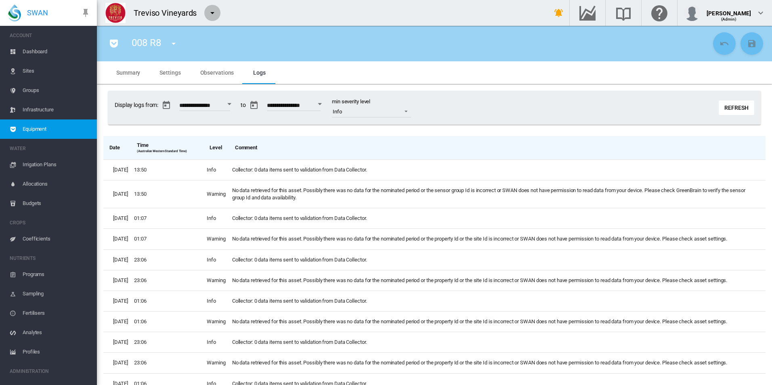
click at [216, 14] on md-icon "icon-menu-down" at bounding box center [213, 13] width 10 height 10
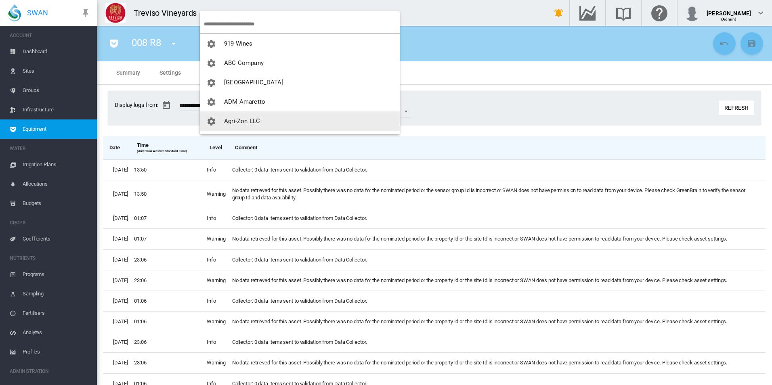
click at [273, 113] on button "Agri-Zon LLC" at bounding box center [300, 120] width 200 height 19
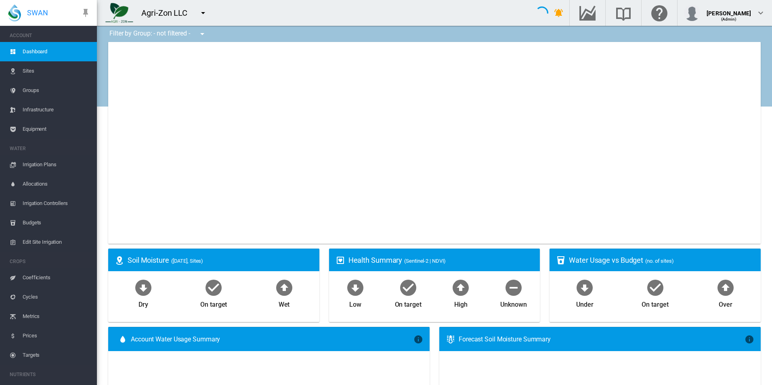
type input "**********"
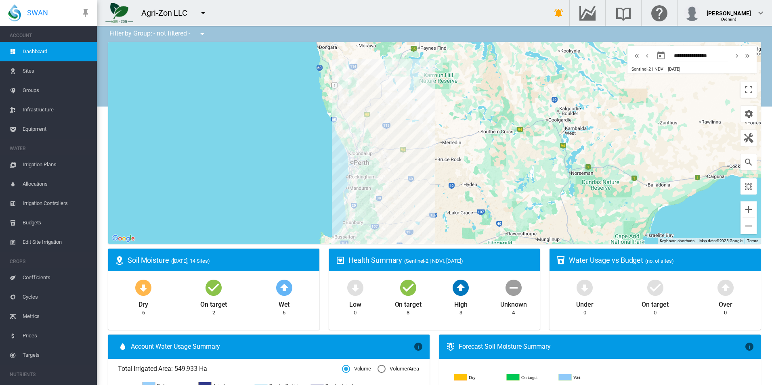
click at [38, 77] on span "Sites" at bounding box center [57, 70] width 68 height 19
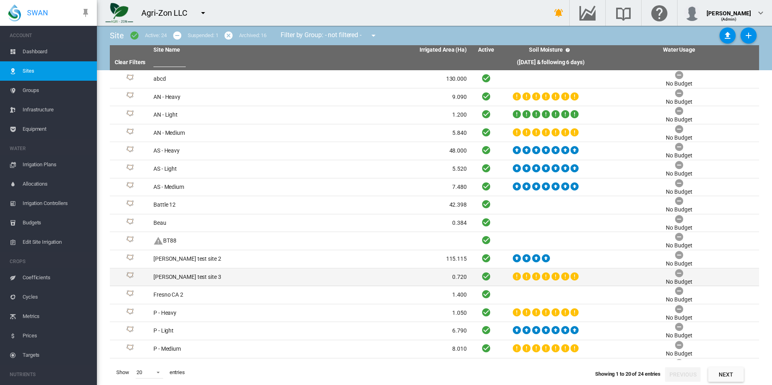
click at [249, 274] on td "David T test site 3" at bounding box center [230, 277] width 160 height 18
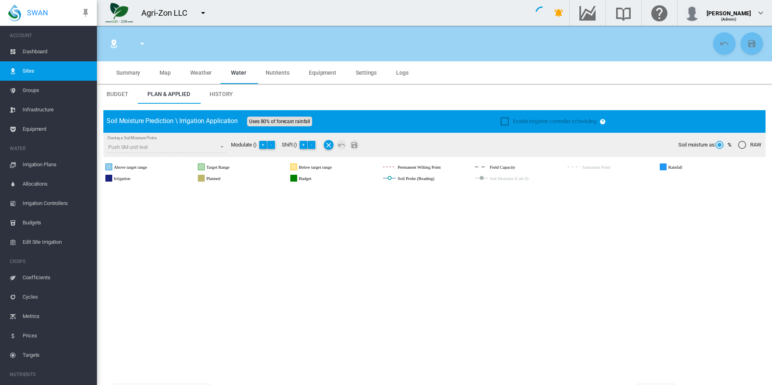
type input "**********"
type input "*****"
type input "********"
type input "**********"
type input "**"
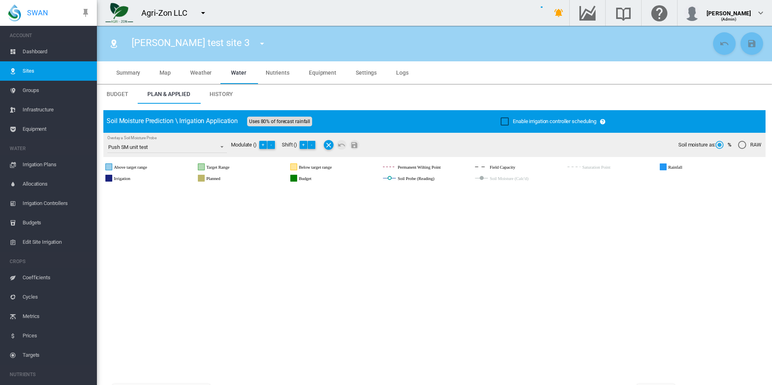
click at [163, 71] on span "Map" at bounding box center [164, 72] width 11 height 6
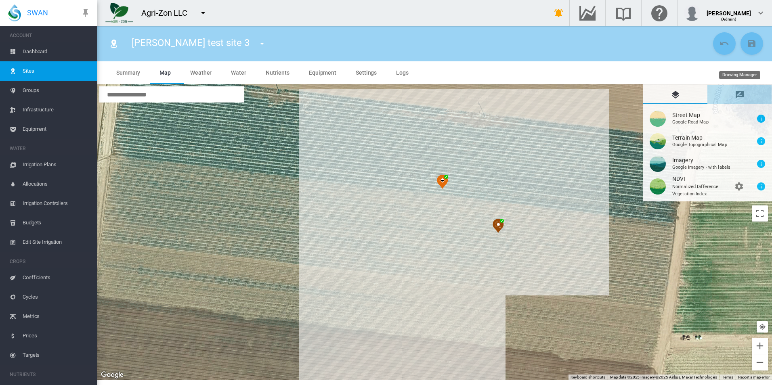
click at [732, 95] on md-tab-item "Drawing Manager" at bounding box center [739, 94] width 64 height 19
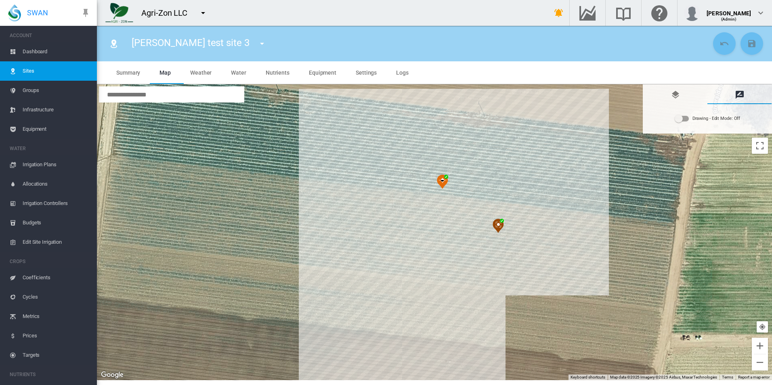
click at [675, 120] on div "Drawing - Edit Mode:\a Off" at bounding box center [679, 119] width 8 height 8
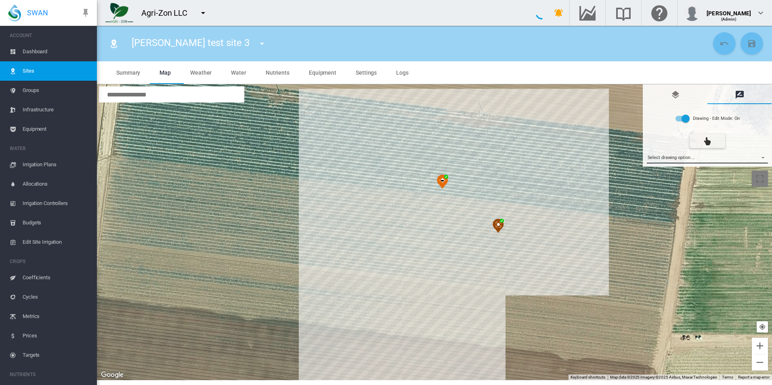
click at [679, 158] on md-select "Select drawing option ... None Site (IMU) Site Health Area Flow Meter Weather S…" at bounding box center [708, 157] width 122 height 12
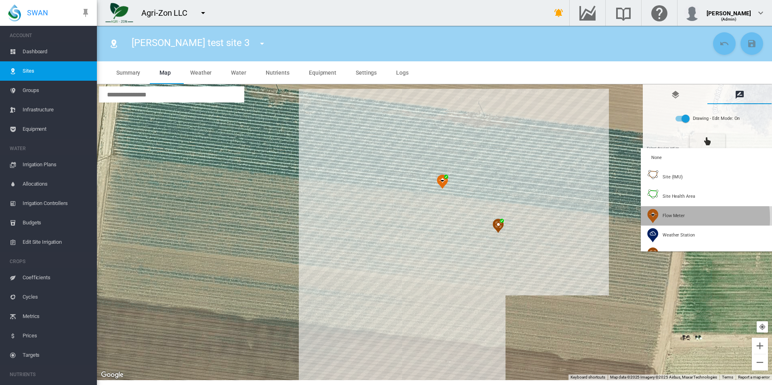
click at [675, 218] on span "Flow Meter" at bounding box center [674, 216] width 22 height 6
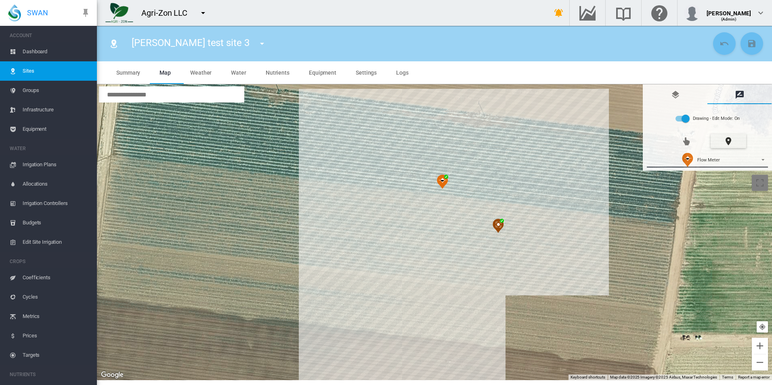
type input "*"
type input "**"
type input "****"
type input "***"
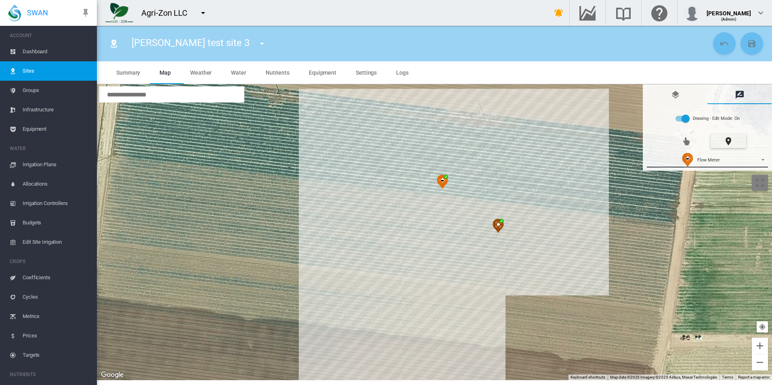
type input "****"
click at [466, 264] on div at bounding box center [434, 233] width 675 height 296
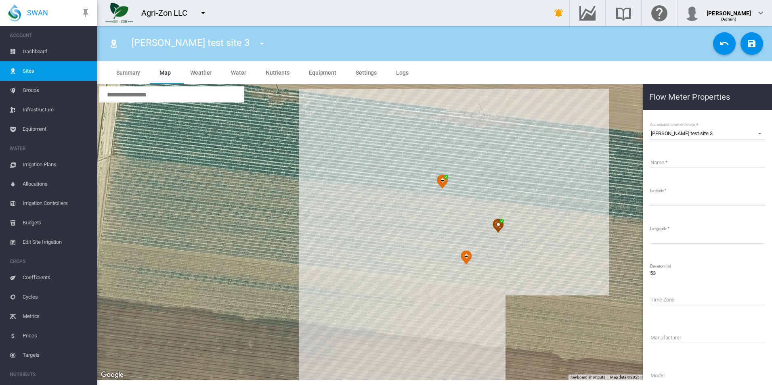
click at [704, 164] on input "Name" at bounding box center [707, 162] width 115 height 12
type input "**********"
click at [753, 40] on md-icon "icon-content-save" at bounding box center [752, 44] width 10 height 10
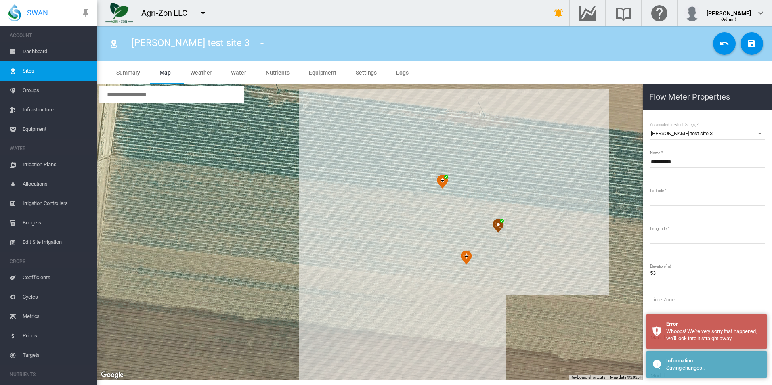
click at [686, 149] on div "**********" at bounding box center [707, 287] width 116 height 279
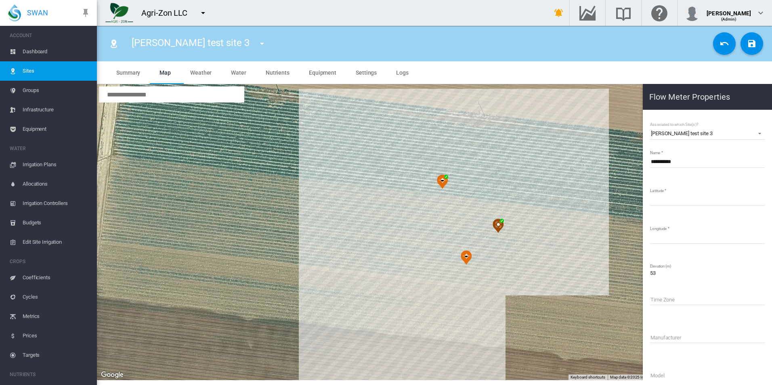
click at [728, 45] on md-icon "icon-undo" at bounding box center [724, 44] width 10 height 10
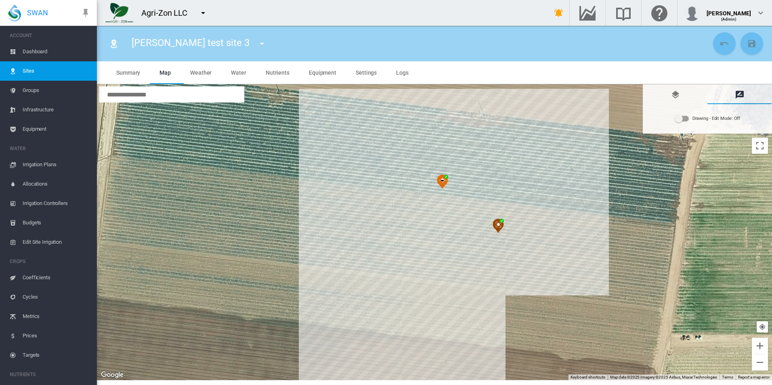
click at [118, 46] on md-icon "icon-map-marker-radius" at bounding box center [114, 44] width 10 height 10
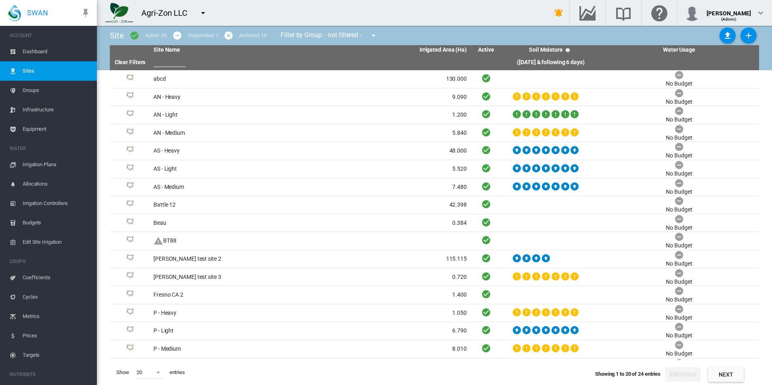
click at [44, 134] on span "Equipment" at bounding box center [57, 129] width 68 height 19
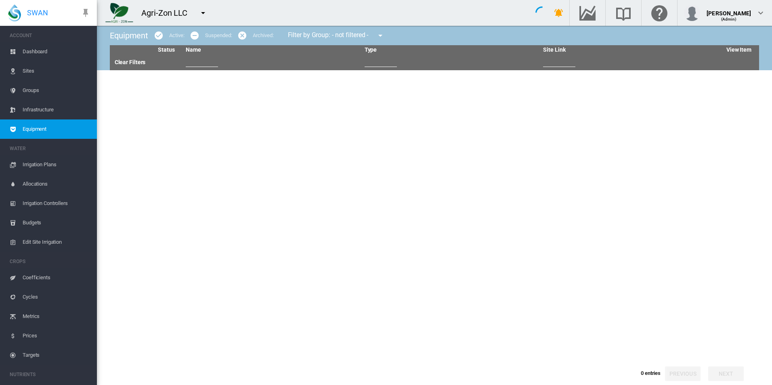
click at [200, 60] on input "text" at bounding box center [202, 61] width 32 height 12
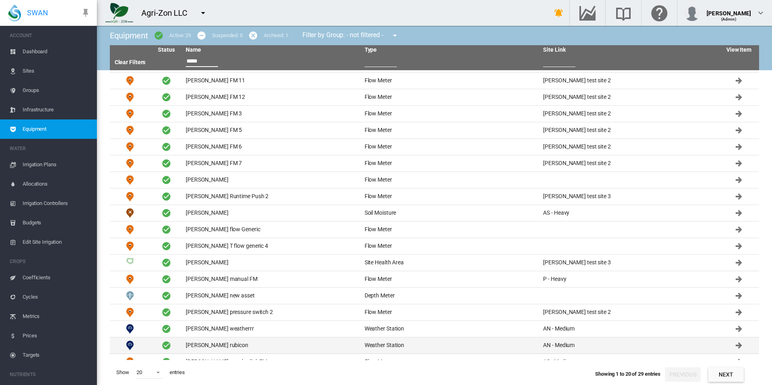
scroll to position [41, 0]
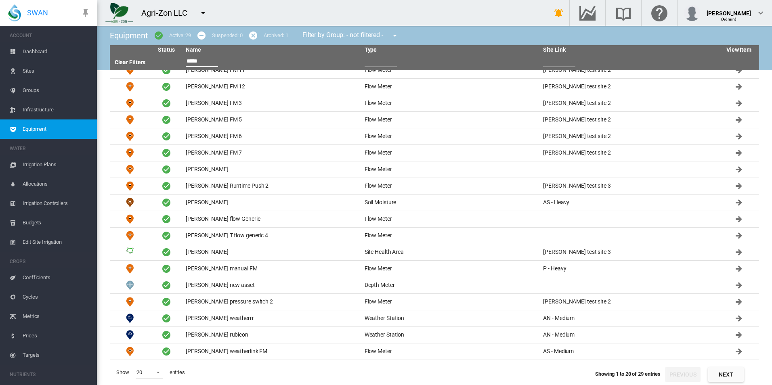
type input "*****"
click at [726, 371] on button "Next" at bounding box center [726, 374] width 36 height 15
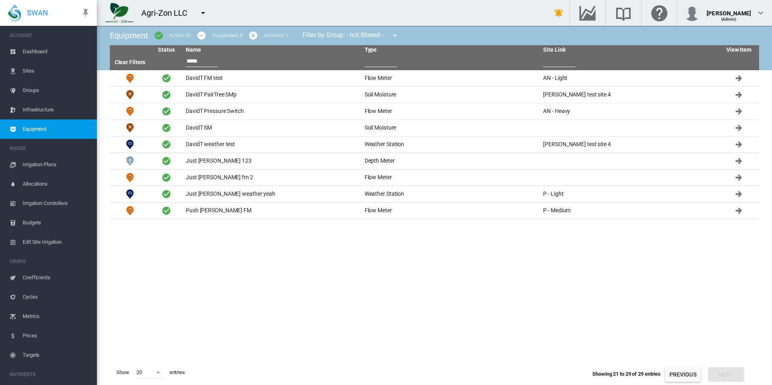
scroll to position [0, 0]
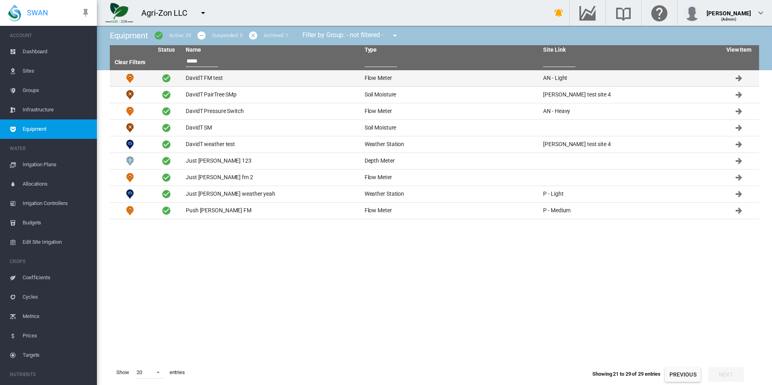
click at [229, 79] on td "DavidT FM test" at bounding box center [271, 78] width 179 height 16
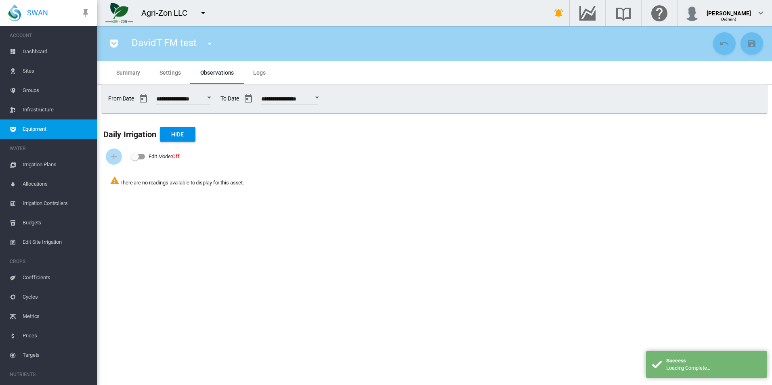
click at [163, 77] on md-tab-item "Settings" at bounding box center [170, 72] width 40 height 23
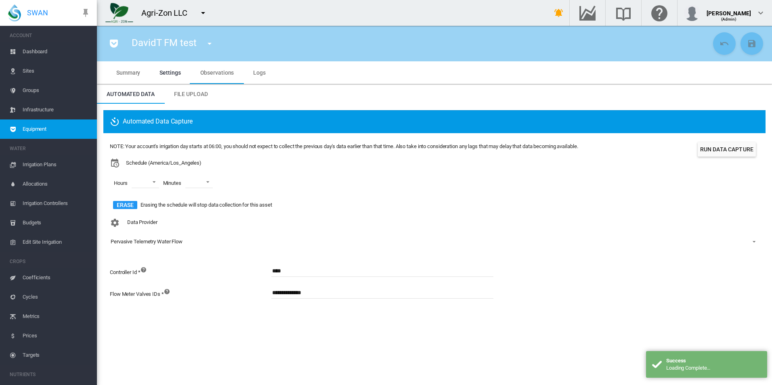
click at [289, 143] on div "NOTE: Your account's irrigation day starts at 06:00, you should not expect to c…" at bounding box center [344, 146] width 468 height 7
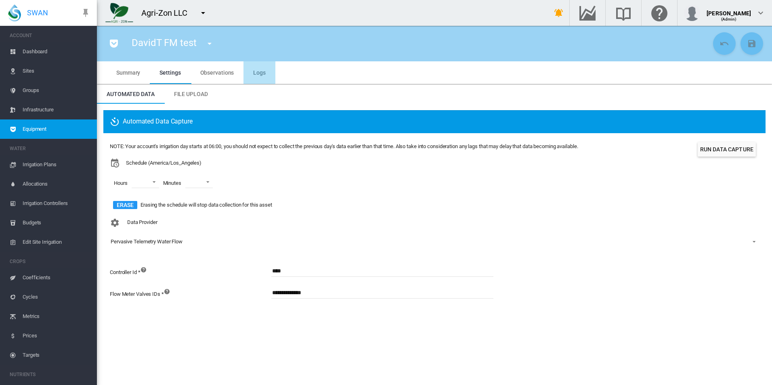
click at [251, 69] on md-tab-item "Logs" at bounding box center [259, 72] width 32 height 23
click at [215, 71] on span "Observations" at bounding box center [217, 72] width 34 height 6
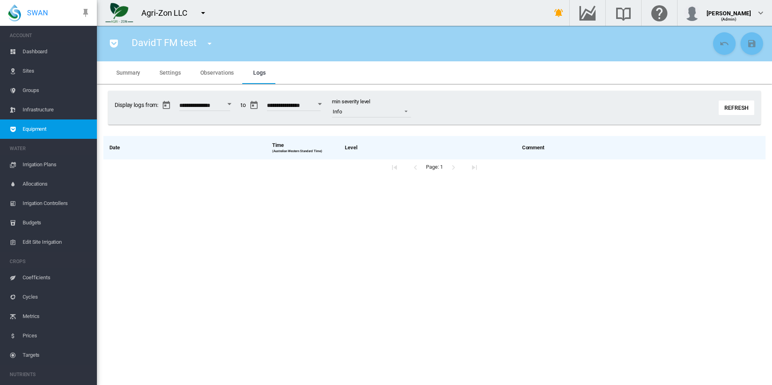
click at [169, 75] on span "Settings" at bounding box center [169, 72] width 21 height 6
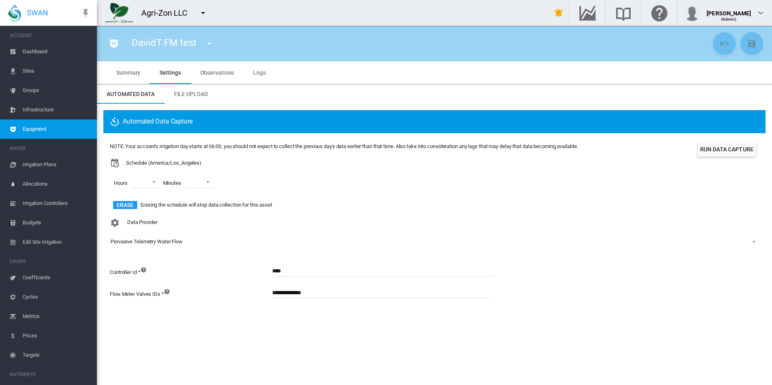
click at [118, 42] on md-icon "icon-pocket" at bounding box center [114, 44] width 10 height 10
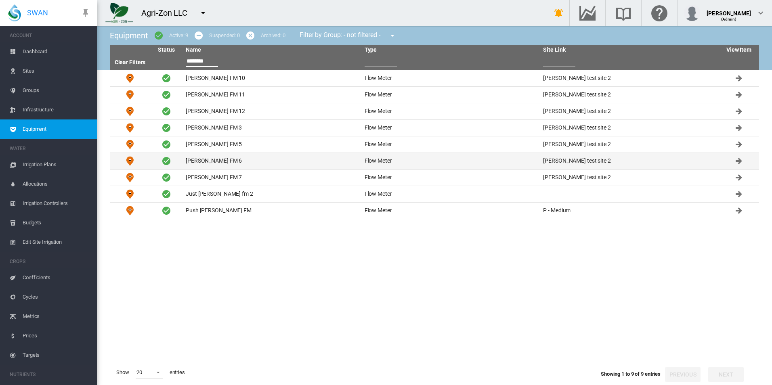
type input "********"
click at [235, 160] on td "[PERSON_NAME] FM 6" at bounding box center [271, 161] width 179 height 16
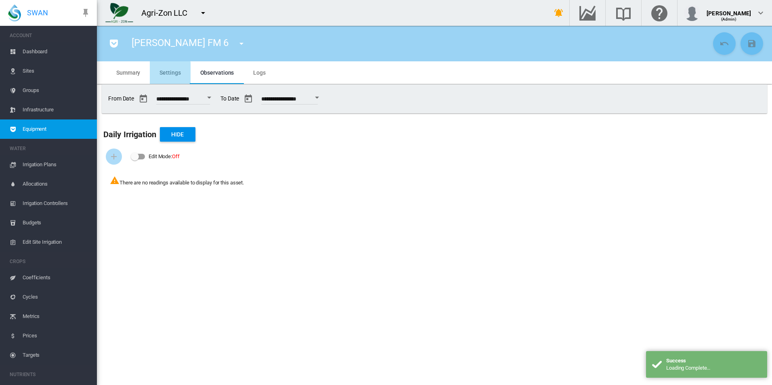
click at [163, 74] on span "Settings" at bounding box center [169, 72] width 21 height 6
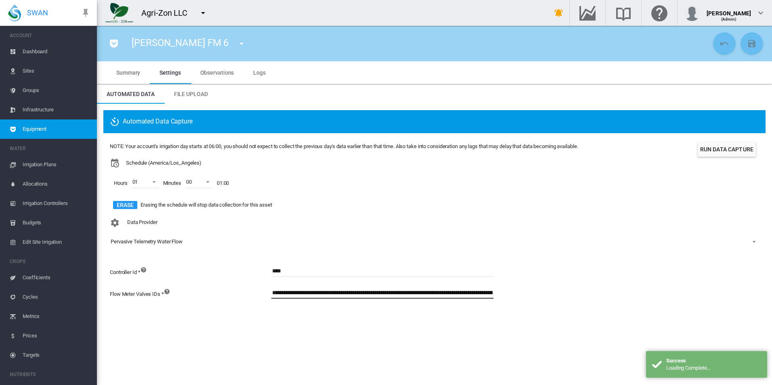
click at [329, 292] on input "**********" at bounding box center [382, 293] width 222 height 12
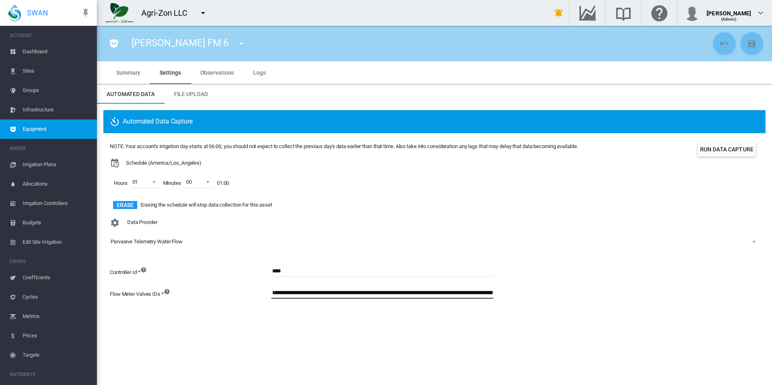
click at [78, 128] on span "Equipment" at bounding box center [57, 129] width 68 height 19
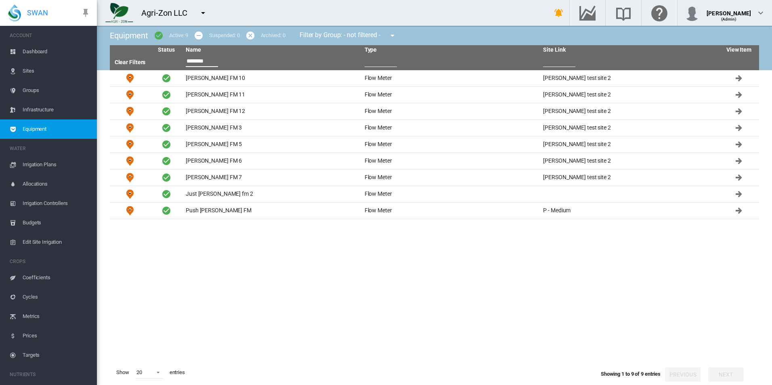
click at [215, 61] on input "********" at bounding box center [202, 61] width 32 height 12
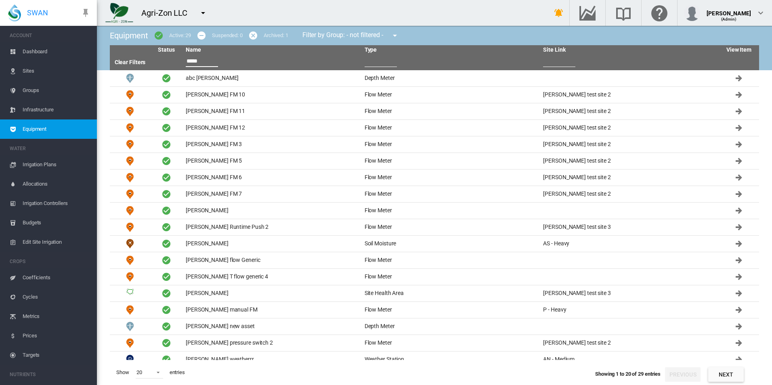
type input "*****"
click at [714, 379] on button "Next" at bounding box center [726, 374] width 36 height 15
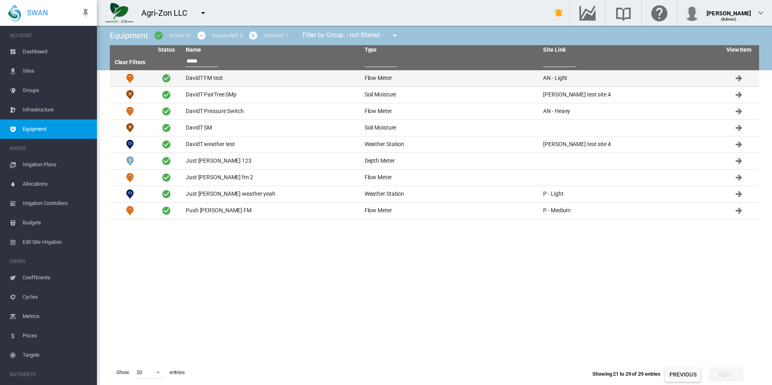
click at [227, 76] on td "DavidT FM test" at bounding box center [271, 78] width 179 height 16
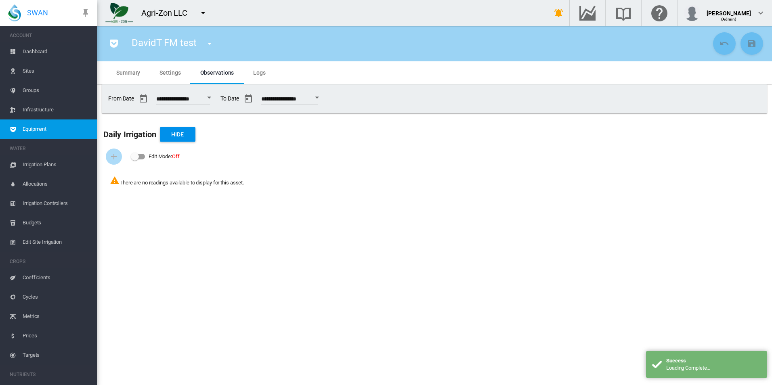
click at [166, 73] on span "Settings" at bounding box center [169, 72] width 21 height 6
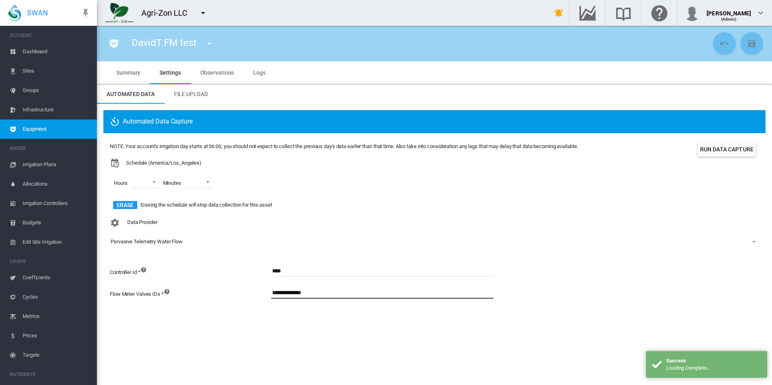
click at [325, 287] on input "**********" at bounding box center [382, 293] width 222 height 12
click at [325, 288] on input "**********" at bounding box center [382, 293] width 222 height 12
paste input "**********"
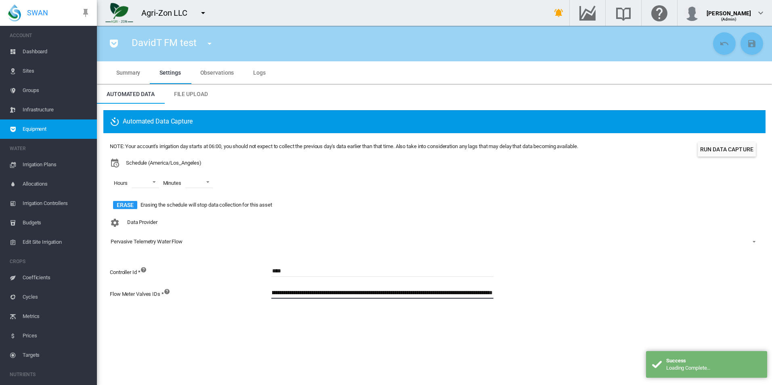
type input "**********"
click at [308, 268] on input "****" at bounding box center [382, 271] width 222 height 12
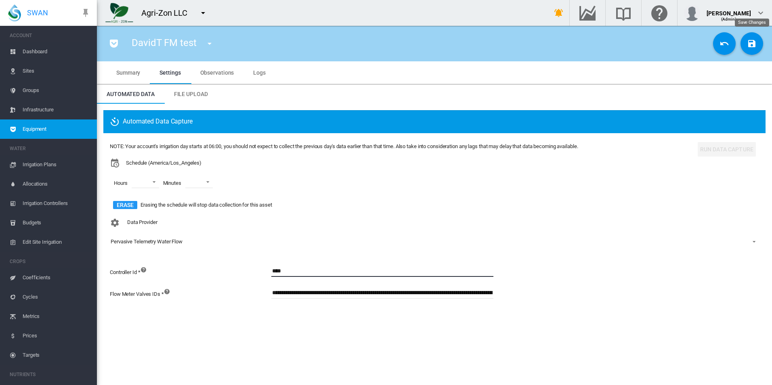
type input "****"
click at [753, 42] on md-icon "icon-content-save" at bounding box center [752, 44] width 10 height 10
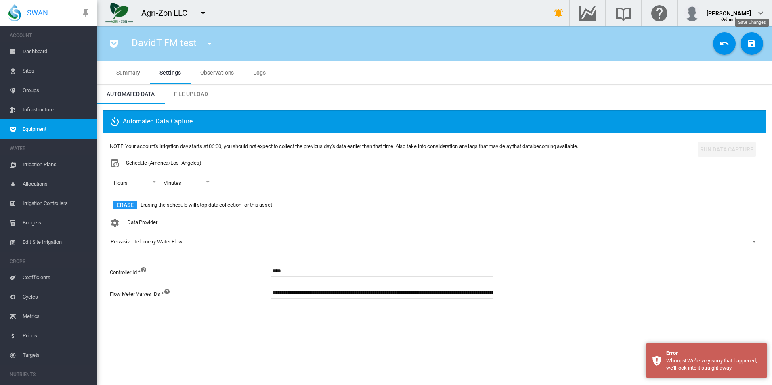
click at [749, 41] on md-icon "icon-content-save" at bounding box center [752, 44] width 10 height 10
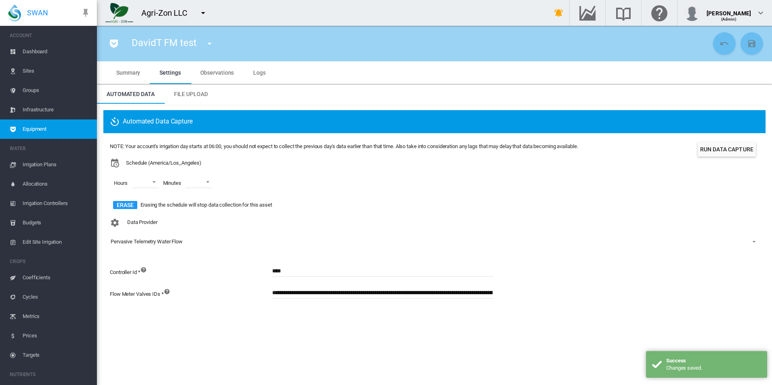
click at [613, 256] on div "Data Provider Pervasive Telemetry Water Flow - No Selection - Generic Runtime B…" at bounding box center [434, 238] width 649 height 47
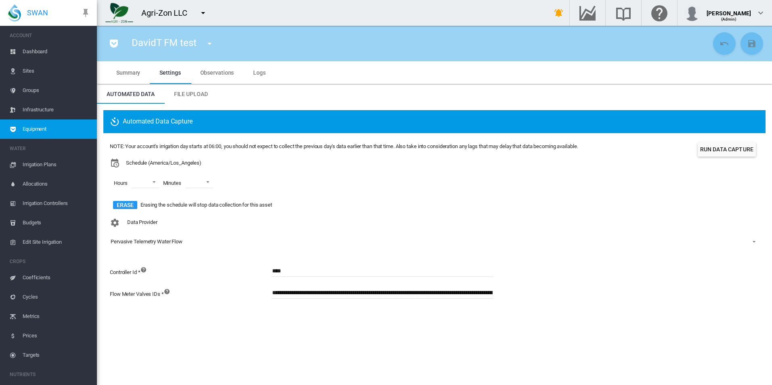
click at [700, 145] on button "Run Data Capture" at bounding box center [727, 149] width 58 height 15
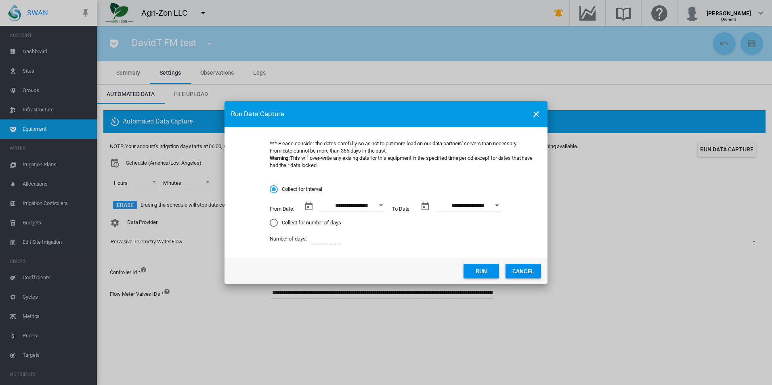
click at [377, 205] on button "Open calendar" at bounding box center [380, 205] width 15 height 15
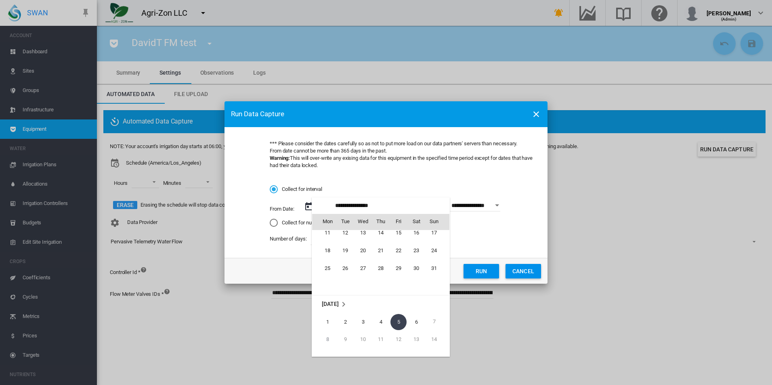
scroll to position [186894, 0]
click at [364, 289] on span "13" at bounding box center [363, 289] width 16 height 16
type input "**********"
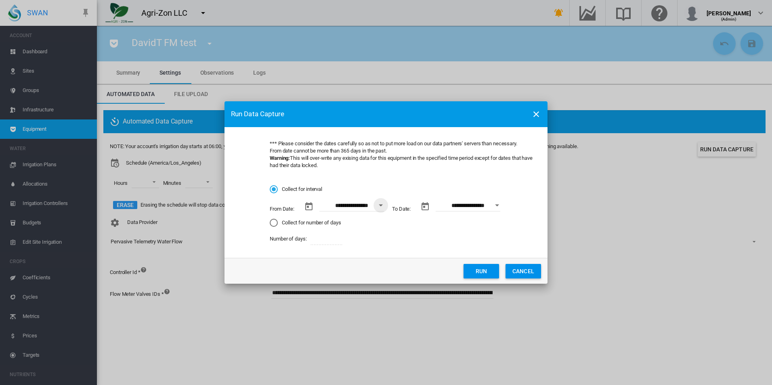
click at [497, 202] on button "Open calendar" at bounding box center [497, 205] width 15 height 15
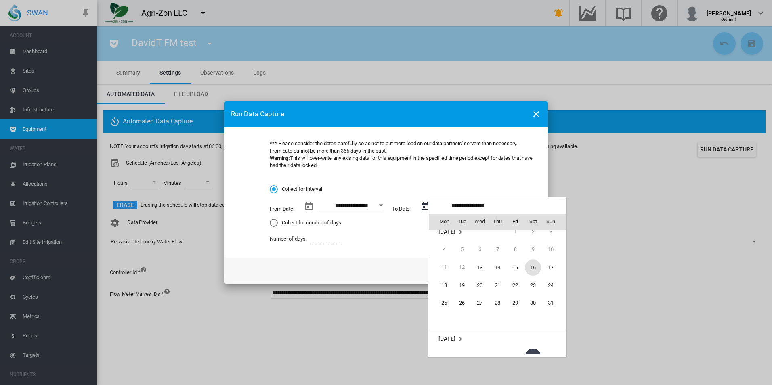
scroll to position [0, 0]
click at [468, 296] on span "19" at bounding box center [462, 293] width 16 height 16
type input "**********"
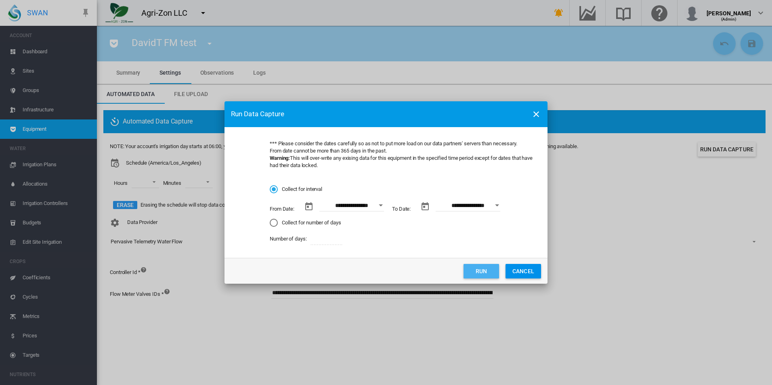
click at [484, 270] on button "Run" at bounding box center [481, 271] width 36 height 15
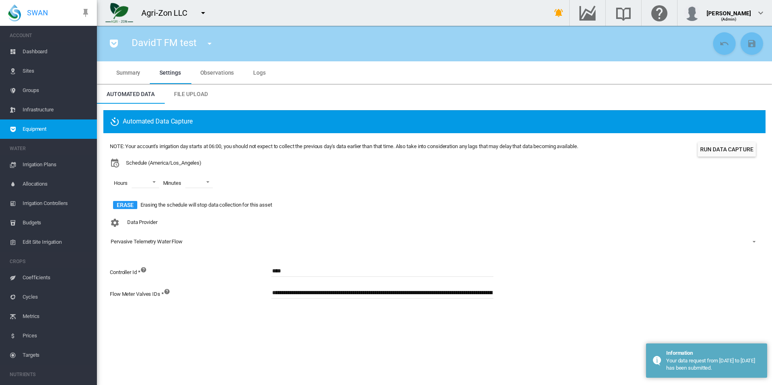
click at [489, 196] on div "Hours 00 01 02 03 04 05 06 07 08 09 10 11 12 13 14 15 16 17 18 19 20 21 22 23 M…" at bounding box center [344, 183] width 468 height 31
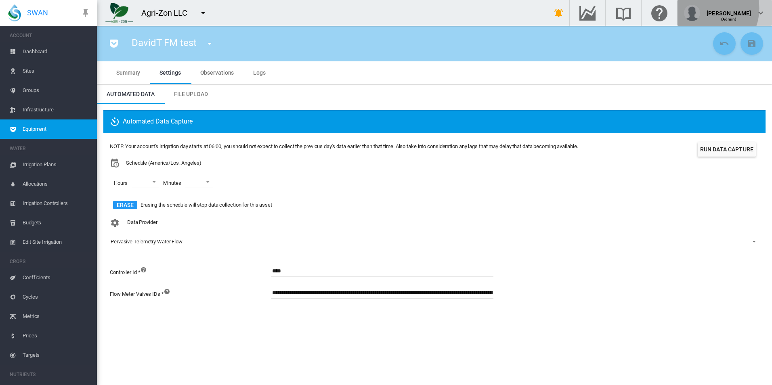
click at [721, 8] on div "[PERSON_NAME] (Admin)" at bounding box center [725, 13] width 82 height 16
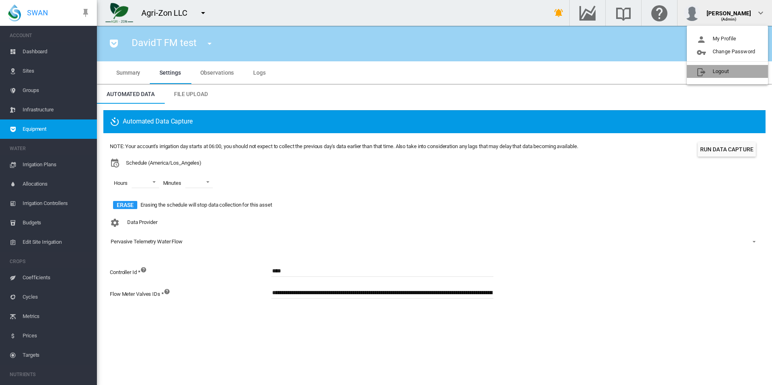
click at [711, 73] on button "Logout" at bounding box center [727, 71] width 81 height 13
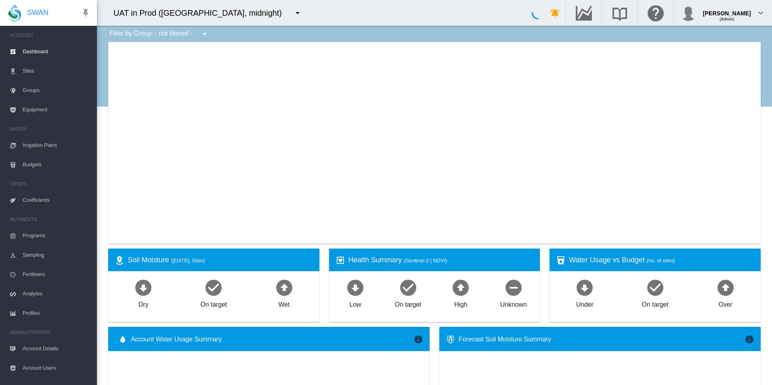
type input "**********"
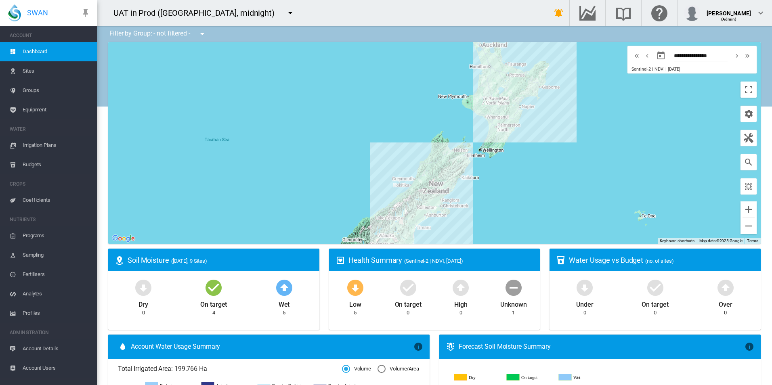
click at [285, 9] on md-icon "icon-menu-down" at bounding box center [290, 13] width 10 height 10
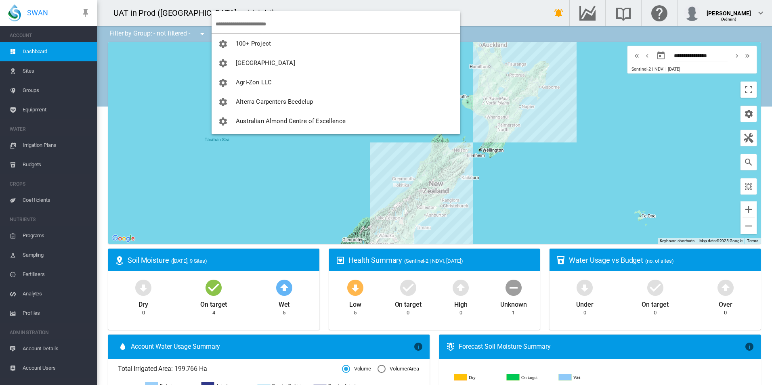
click at [238, 21] on input "search" at bounding box center [338, 24] width 245 height 19
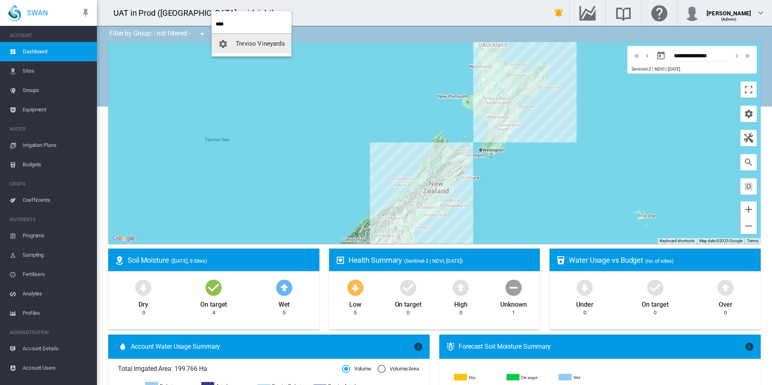
type input "****"
drag, startPoint x: 271, startPoint y: 49, endPoint x: 279, endPoint y: 52, distance: 8.9
click at [278, 52] on button "Treviso Vineyards" at bounding box center [252, 43] width 80 height 19
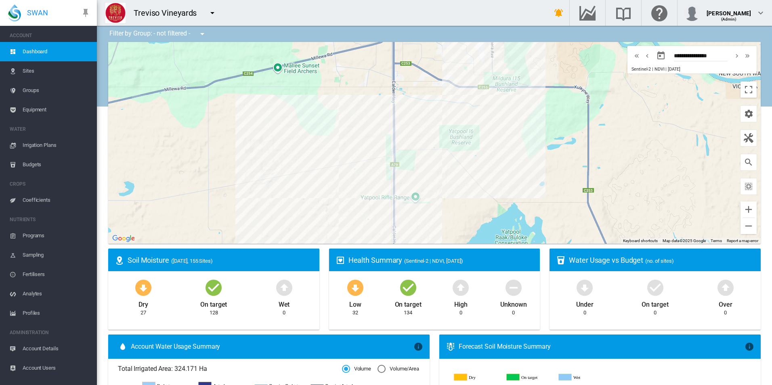
click at [51, 112] on span "Equipment" at bounding box center [57, 109] width 68 height 19
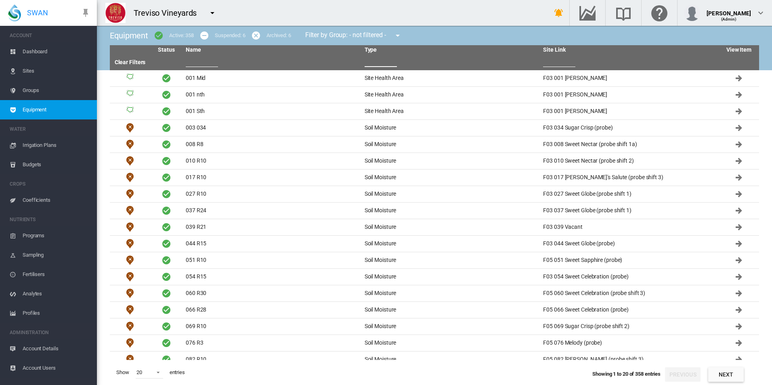
click at [375, 58] on input "text" at bounding box center [381, 61] width 32 height 12
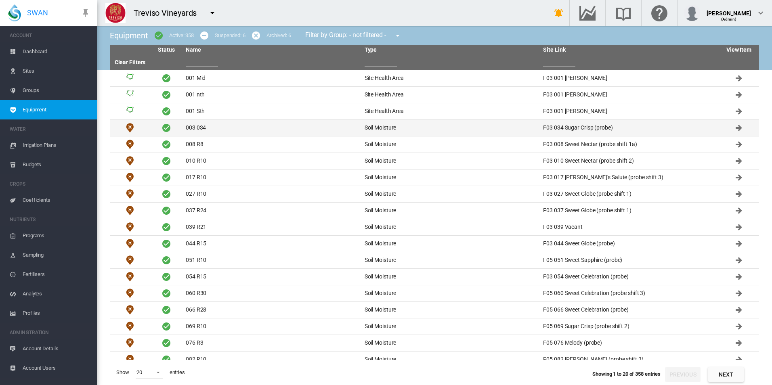
click at [370, 128] on td "Soil Moisture" at bounding box center [450, 128] width 179 height 16
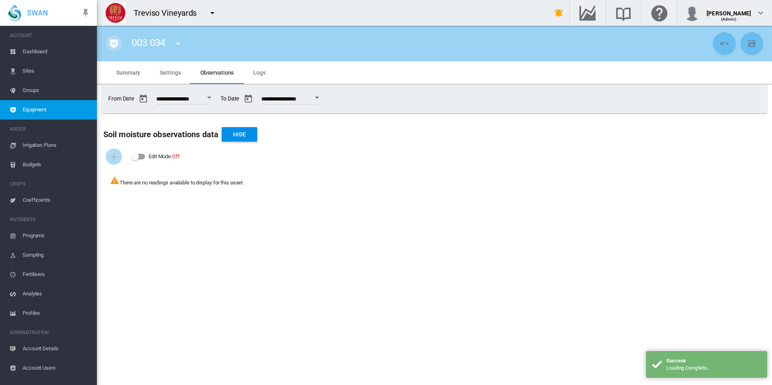
click at [113, 41] on md-icon "icon-pocket" at bounding box center [114, 44] width 10 height 10
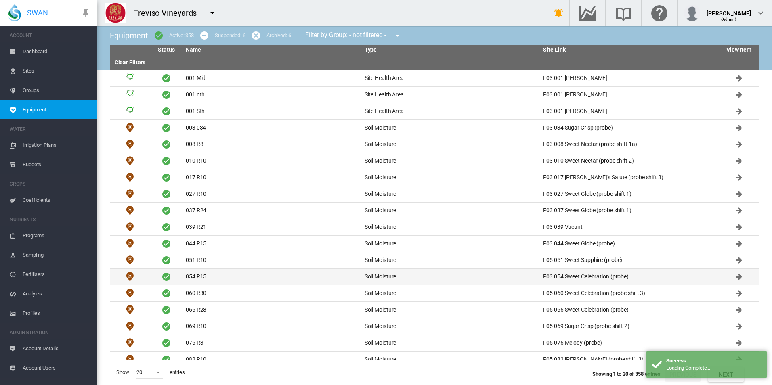
click at [296, 283] on td "054 R15" at bounding box center [271, 277] width 179 height 16
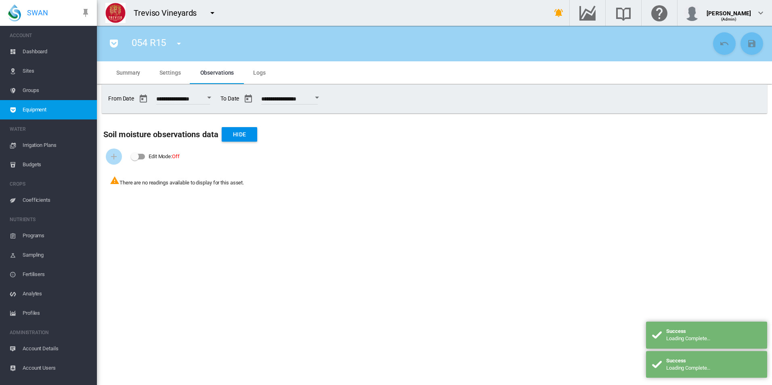
click at [114, 45] on md-icon "icon-pocket" at bounding box center [114, 44] width 10 height 10
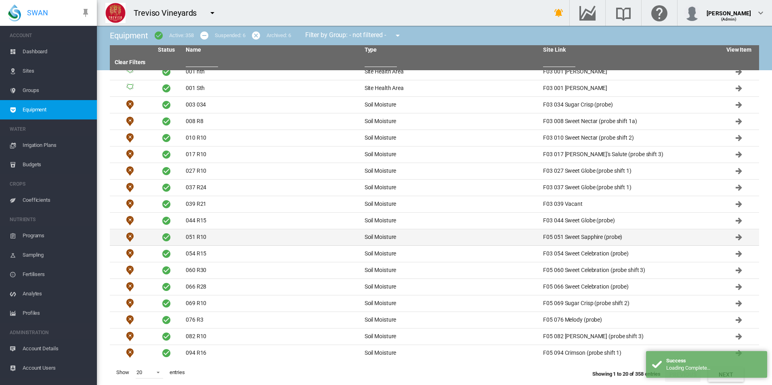
scroll to position [41, 0]
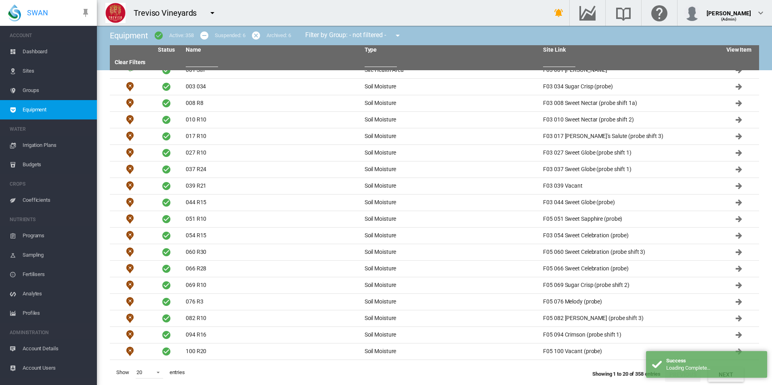
click at [567, 14] on button "button" at bounding box center [559, 13] width 16 height 16
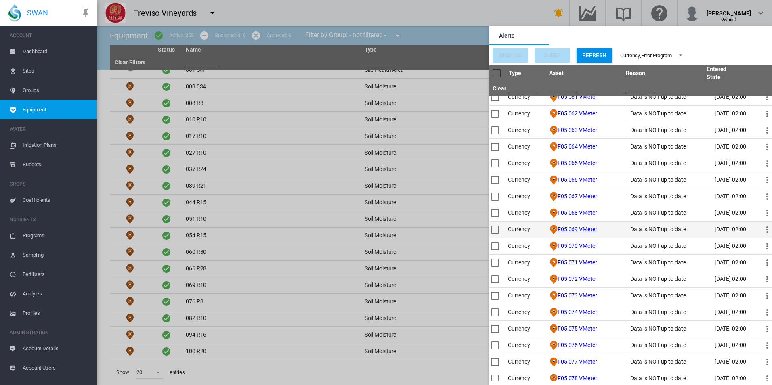
scroll to position [1978, 0]
click at [431, 46] on md-backdrop at bounding box center [434, 192] width 675 height 385
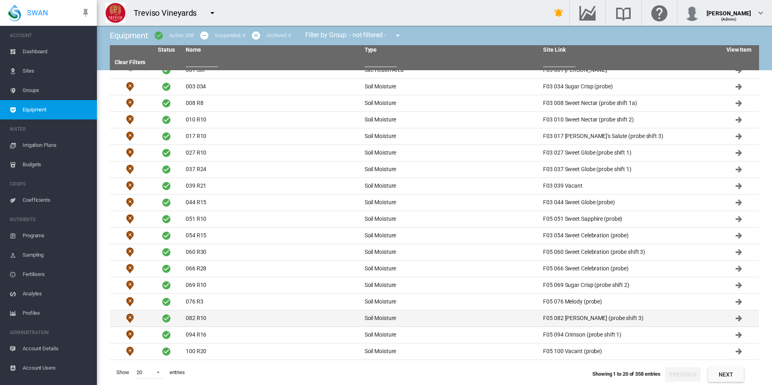
click at [262, 320] on td "082 R10" at bounding box center [271, 318] width 179 height 16
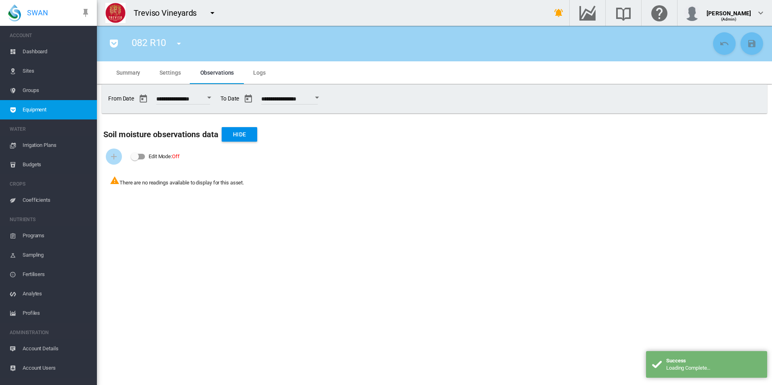
click at [211, 98] on div "Open calendar" at bounding box center [209, 98] width 4 height 2
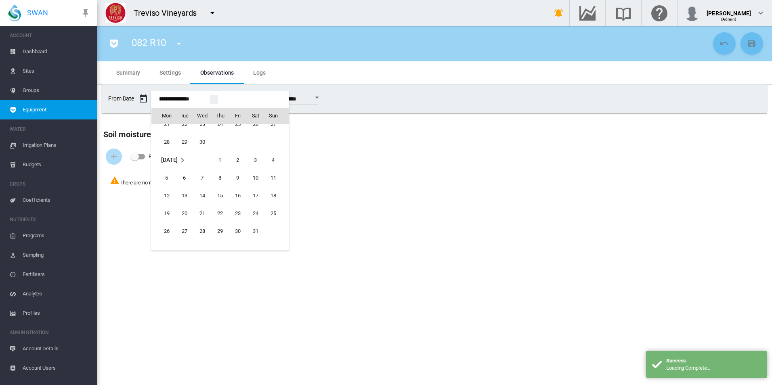
scroll to position [19591, 0]
click at [214, 153] on span "10" at bounding box center [220, 157] width 16 height 16
type input "**********"
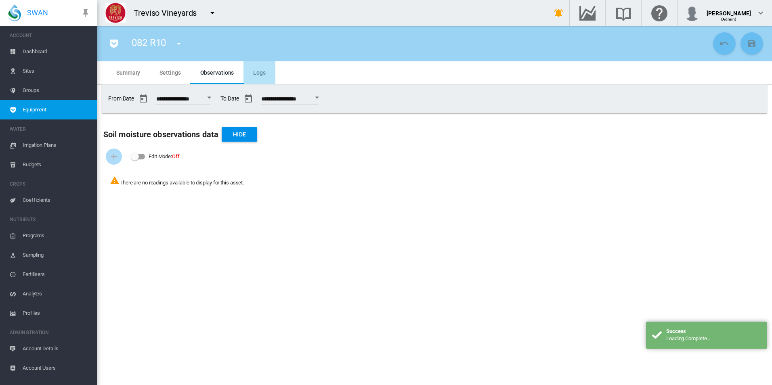
click at [270, 70] on md-tab-item "Logs" at bounding box center [259, 72] width 32 height 23
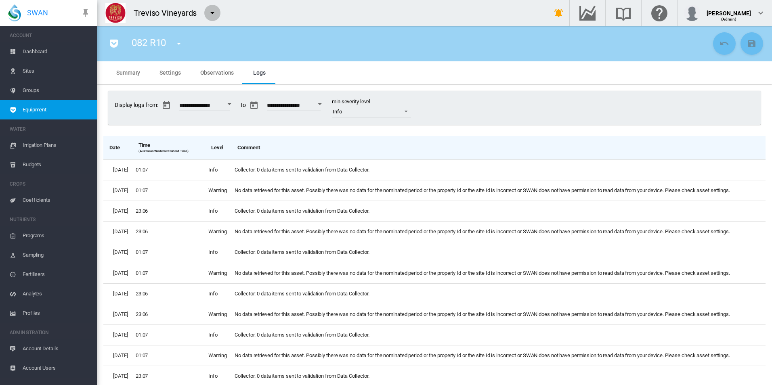
click at [210, 8] on md-icon "icon-menu-down" at bounding box center [213, 13] width 10 height 10
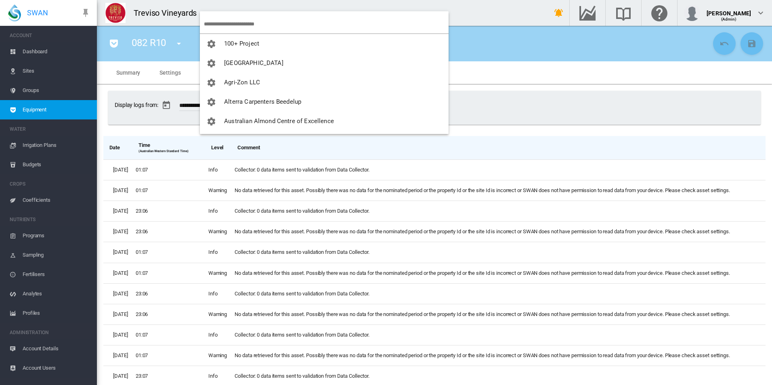
click at [483, 63] on md-backdrop at bounding box center [386, 192] width 772 height 385
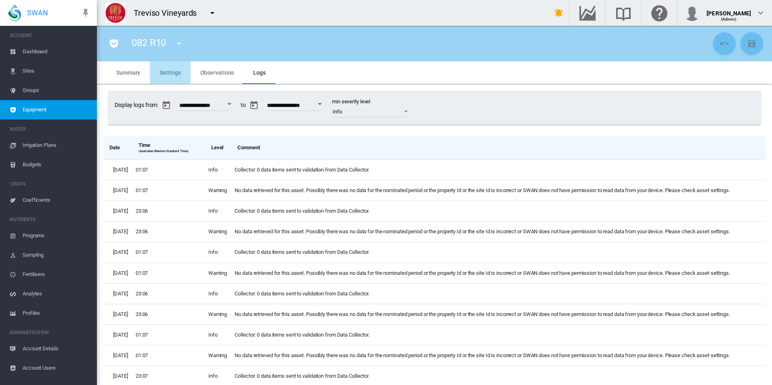
click at [170, 75] on span "Settings" at bounding box center [169, 72] width 21 height 6
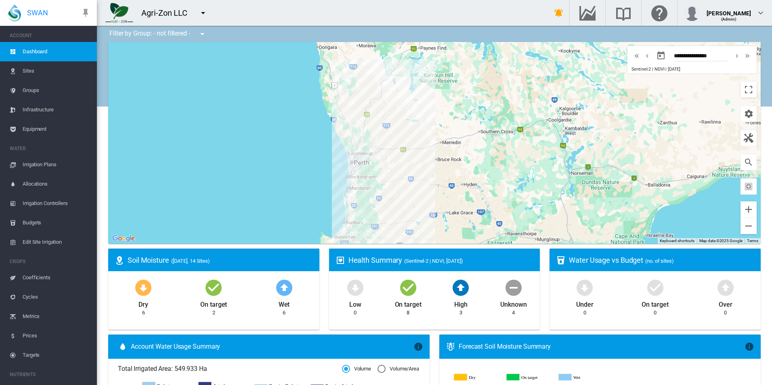
click at [45, 132] on span "Equipment" at bounding box center [57, 129] width 68 height 19
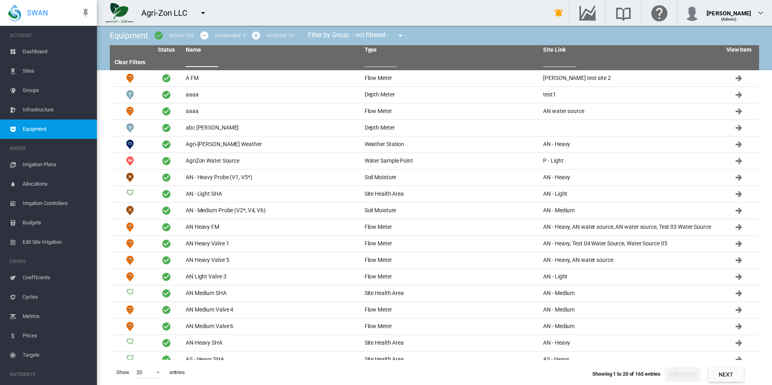
click at [193, 62] on input "text" at bounding box center [202, 61] width 32 height 12
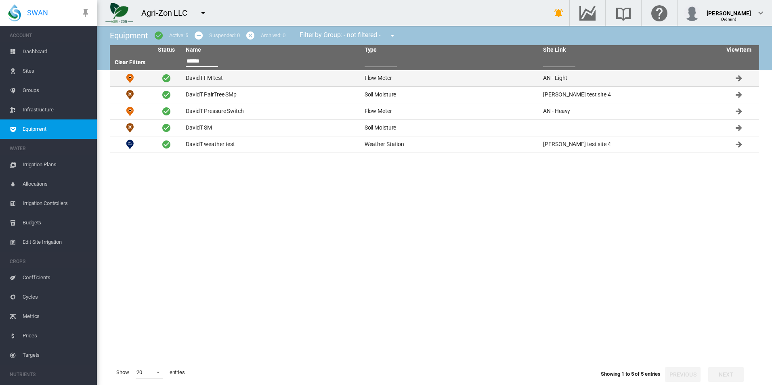
type input "******"
click at [201, 78] on td "DavidT FM test" at bounding box center [271, 78] width 179 height 16
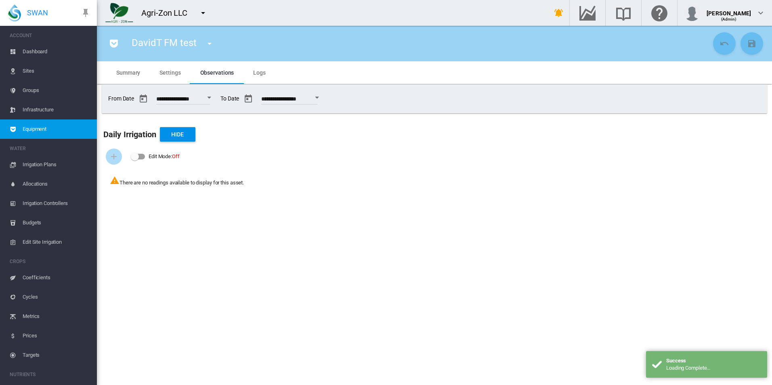
click at [136, 70] on span "Summary" at bounding box center [128, 72] width 24 height 6
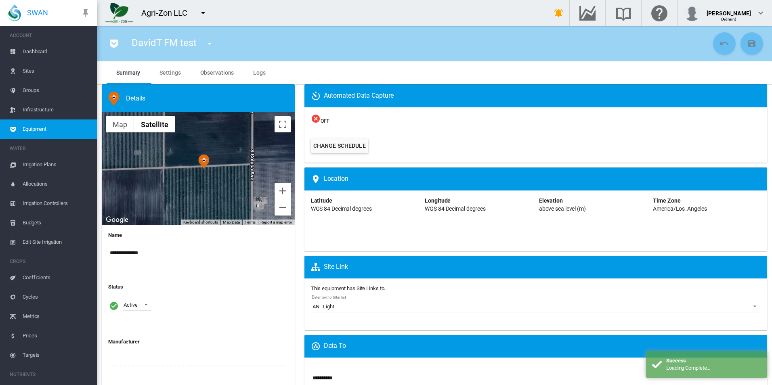
click at [182, 75] on md-tab-item "Settings" at bounding box center [170, 72] width 40 height 23
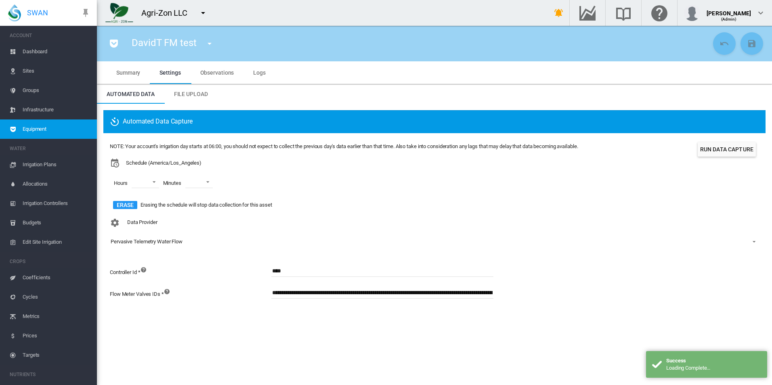
click at [704, 155] on button "Run Data Capture" at bounding box center [727, 149] width 58 height 15
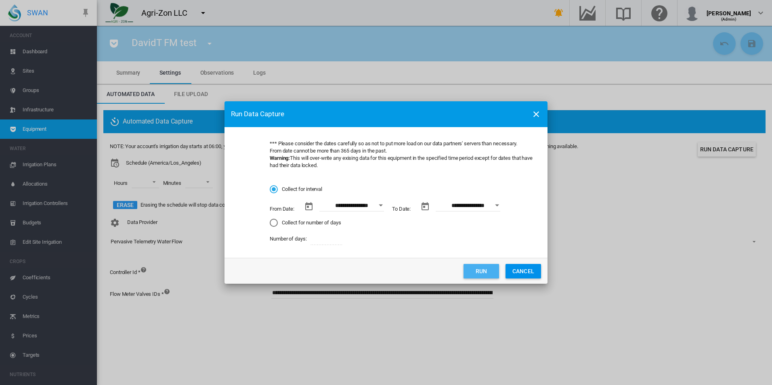
click at [469, 268] on button "Run" at bounding box center [481, 271] width 36 height 15
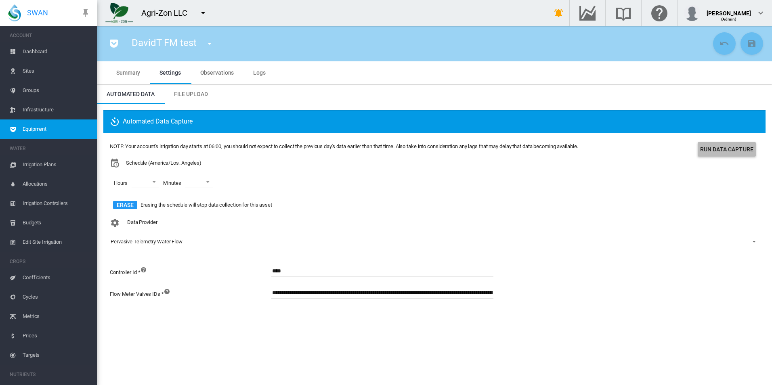
click at [715, 147] on button "Run Data Capture" at bounding box center [727, 149] width 58 height 15
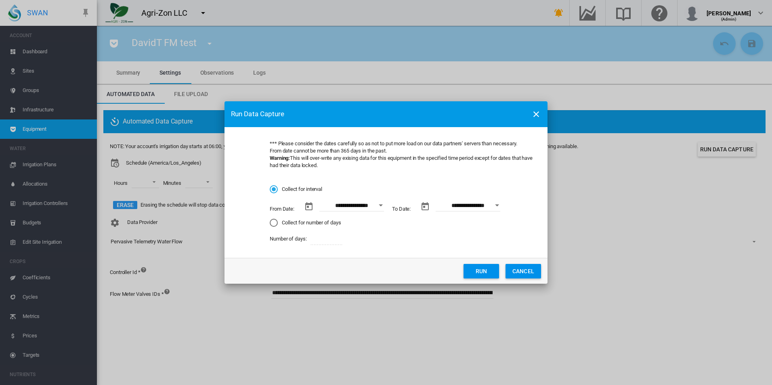
click at [484, 269] on button "Run" at bounding box center [481, 271] width 36 height 15
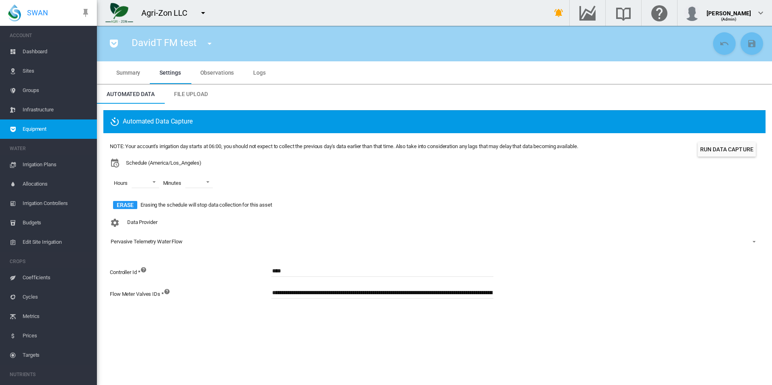
click at [252, 81] on md-tab-item "Logs" at bounding box center [259, 72] width 32 height 23
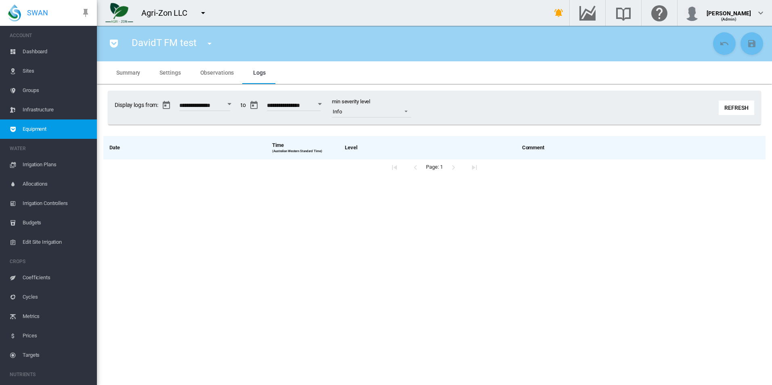
click at [736, 111] on button "Refresh" at bounding box center [737, 108] width 36 height 15
click at [735, 111] on button "Refresh" at bounding box center [737, 108] width 36 height 15
click at [734, 112] on button "Refresh" at bounding box center [737, 108] width 36 height 15
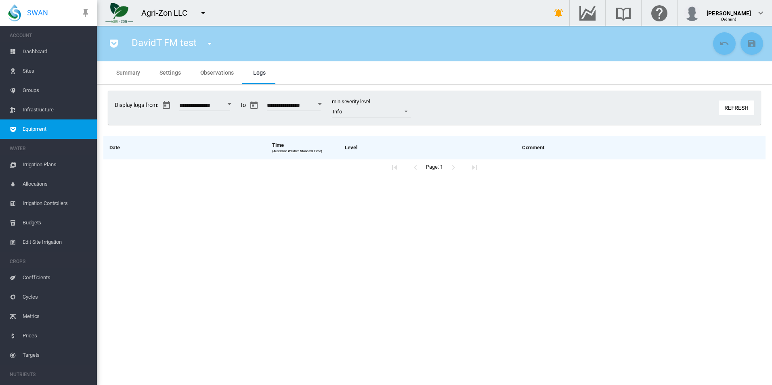
click at [229, 76] on md-tab-item "Observations" at bounding box center [217, 72] width 53 height 23
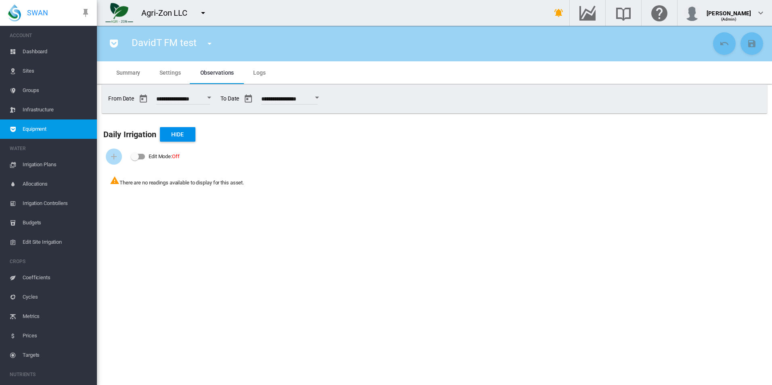
click at [319, 98] on div "Open calendar" at bounding box center [317, 98] width 4 height 2
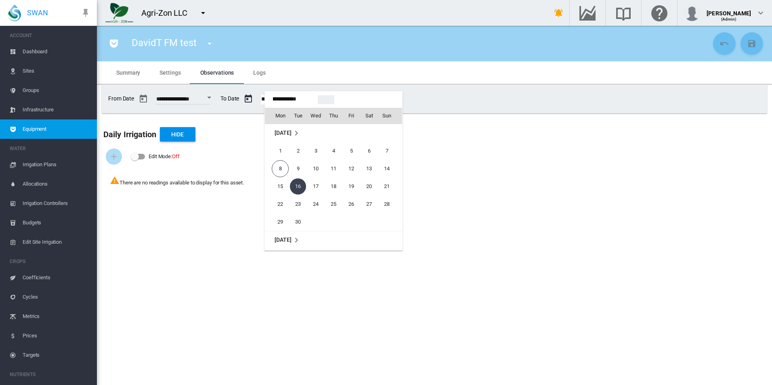
click at [359, 189] on span "19" at bounding box center [351, 186] width 16 height 16
type input "**********"
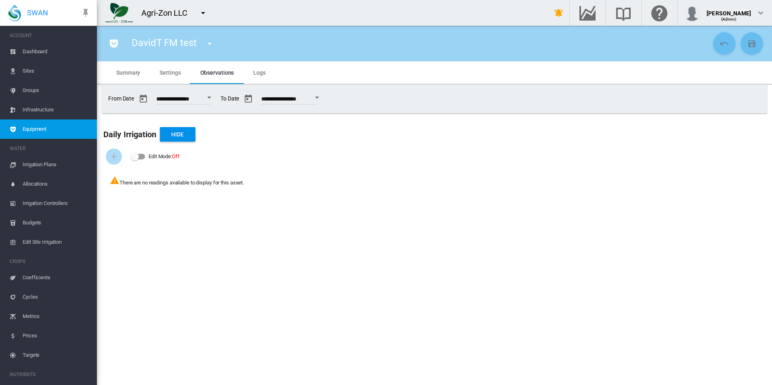
click at [176, 76] on md-tab-item "Settings" at bounding box center [170, 72] width 40 height 23
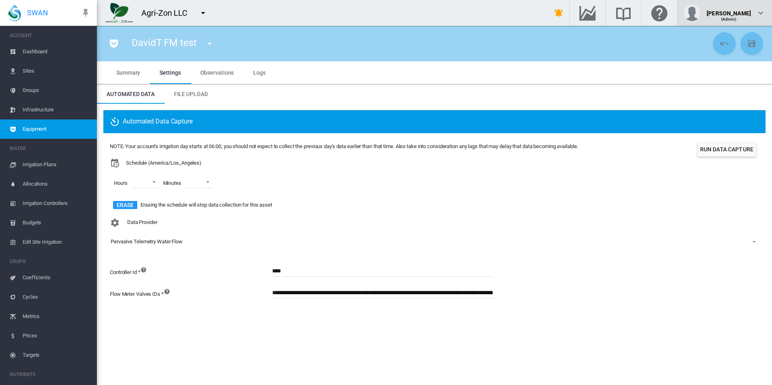
click at [724, 10] on div "[PERSON_NAME]" at bounding box center [729, 10] width 44 height 8
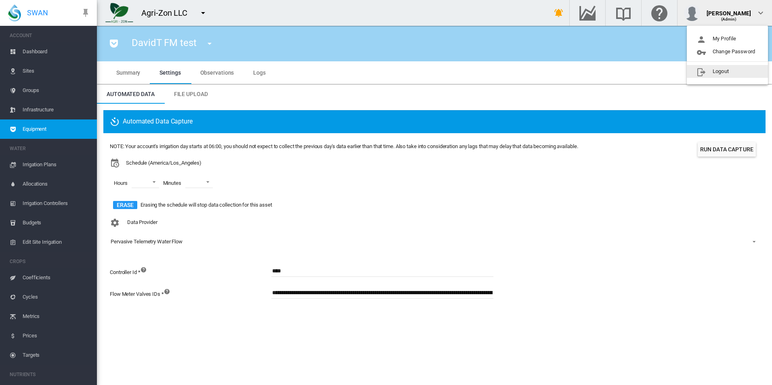
click at [701, 71] on button "Logout" at bounding box center [727, 71] width 81 height 13
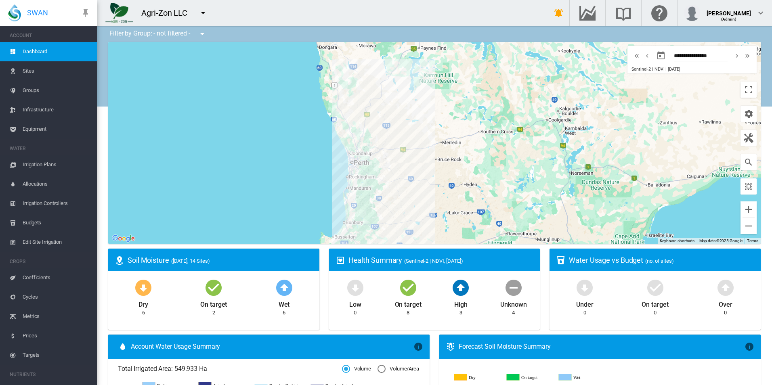
click at [50, 132] on span "Equipment" at bounding box center [57, 129] width 68 height 19
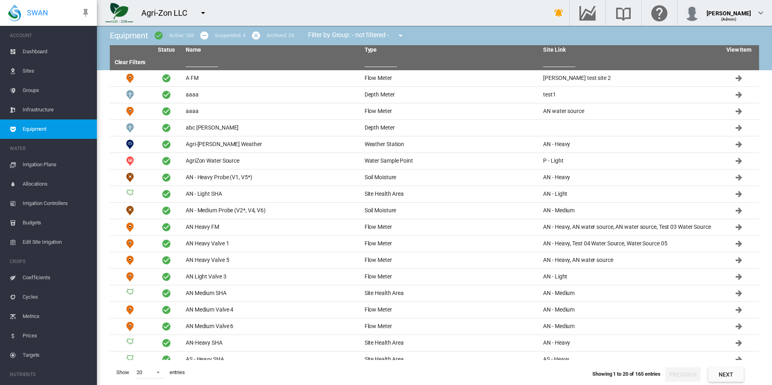
click at [191, 60] on input "text" at bounding box center [202, 61] width 32 height 12
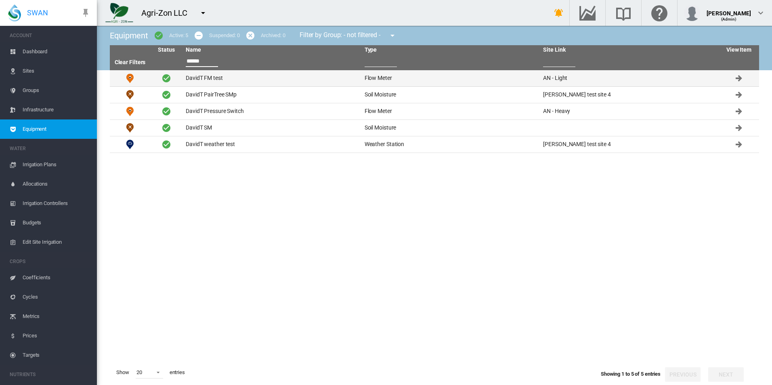
type input "******"
click at [217, 81] on td "DavidT FM test" at bounding box center [271, 78] width 179 height 16
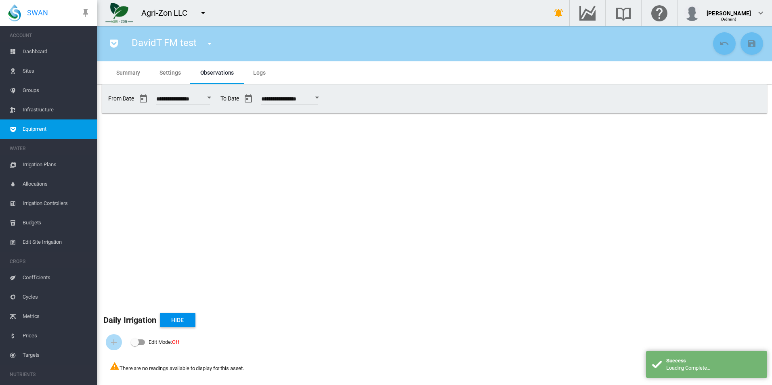
click at [171, 71] on span "Settings" at bounding box center [169, 72] width 21 height 6
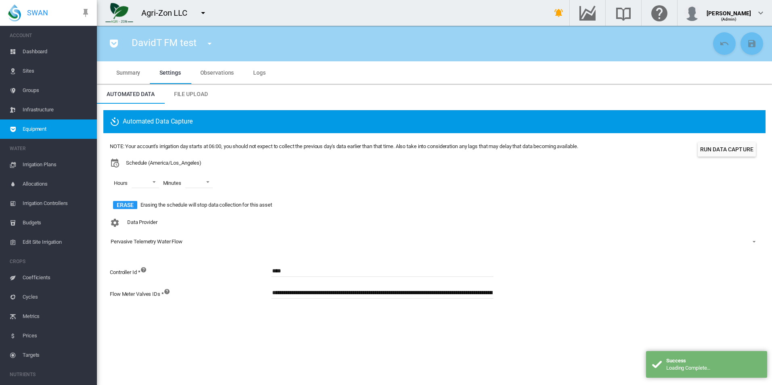
click at [720, 152] on button "Run Data Capture" at bounding box center [727, 149] width 58 height 15
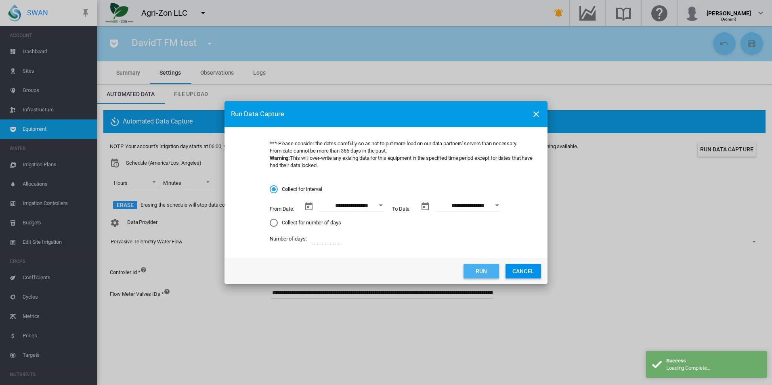
click at [482, 275] on button "Run" at bounding box center [481, 271] width 36 height 15
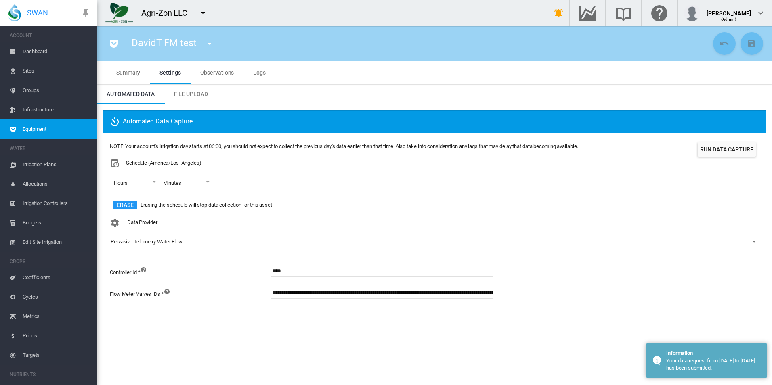
click at [506, 229] on div "Data Provider Pervasive Telemetry Water Flow - No Selection - Generic Runtime B…" at bounding box center [434, 238] width 649 height 47
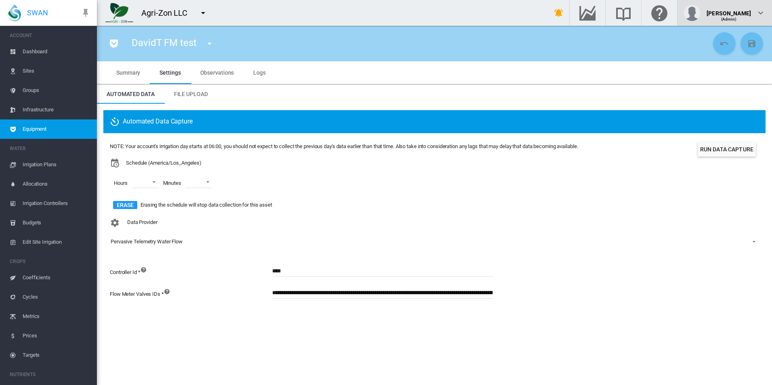
click at [736, 10] on div "[PERSON_NAME]" at bounding box center [729, 10] width 44 height 8
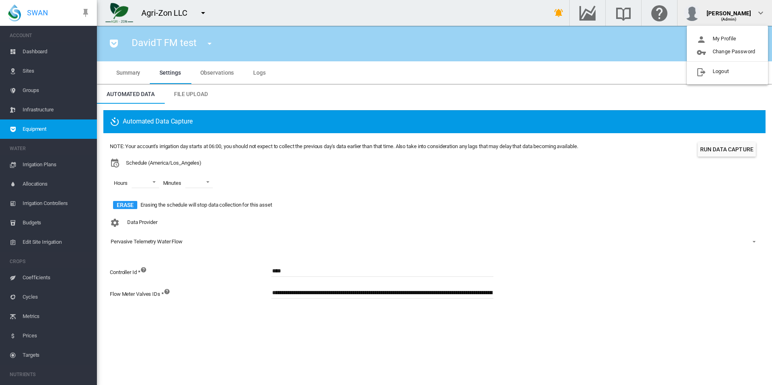
click at [468, 107] on md-backdrop at bounding box center [386, 192] width 772 height 385
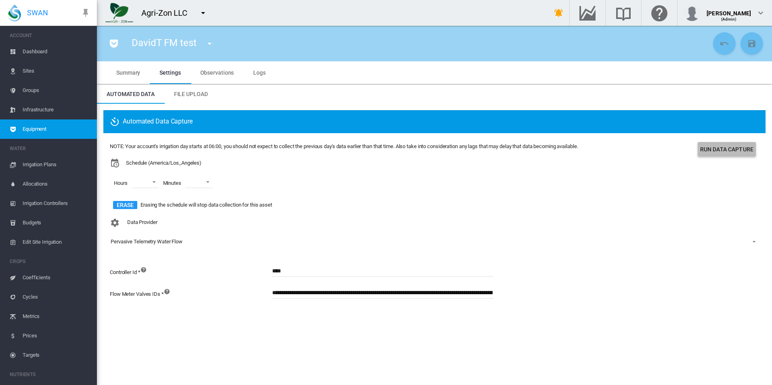
click at [735, 147] on button "Run Data Capture" at bounding box center [727, 149] width 58 height 15
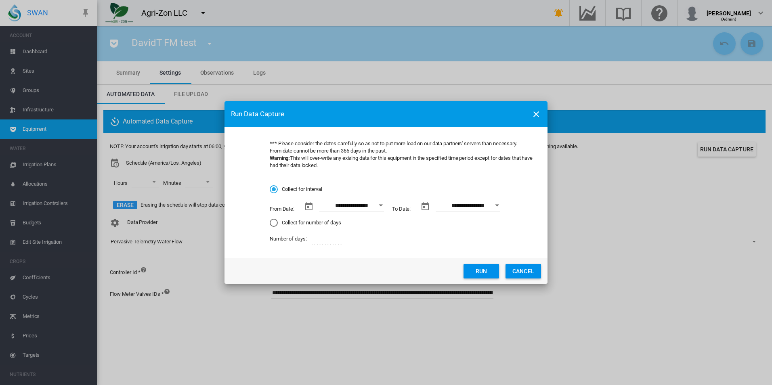
click at [476, 271] on button "Run" at bounding box center [481, 271] width 36 height 15
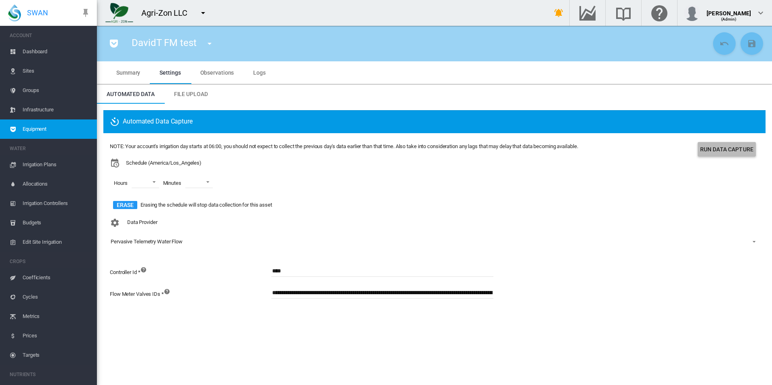
click at [716, 150] on button "Run Data Capture" at bounding box center [727, 149] width 58 height 15
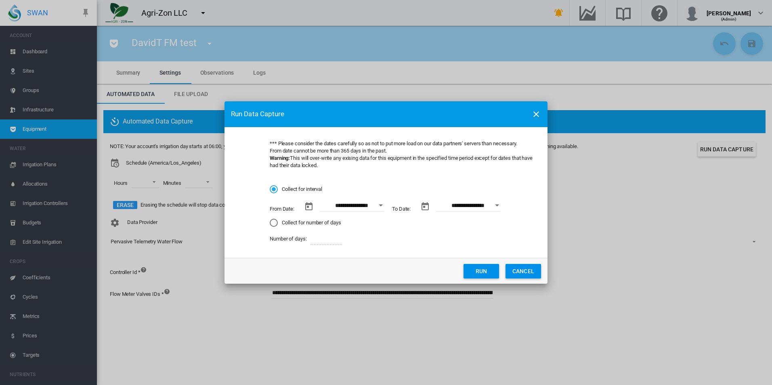
click at [495, 268] on button "Run" at bounding box center [481, 271] width 36 height 15
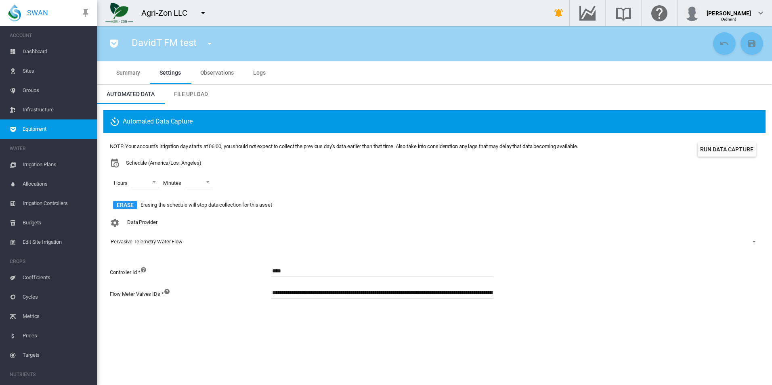
click at [735, 152] on button "Run Data Capture" at bounding box center [727, 149] width 58 height 15
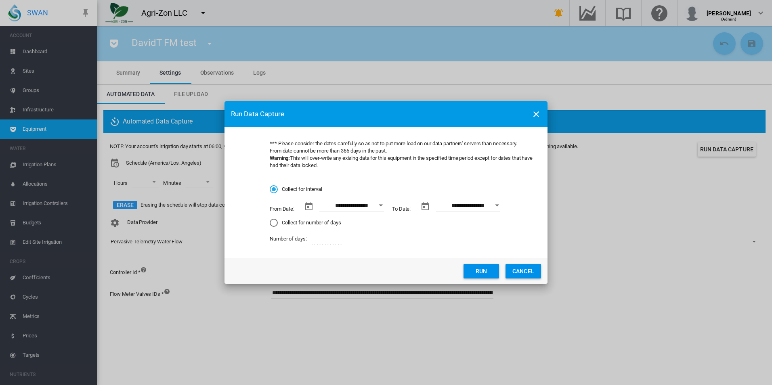
click at [375, 206] on button "Open calendar" at bounding box center [380, 205] width 15 height 15
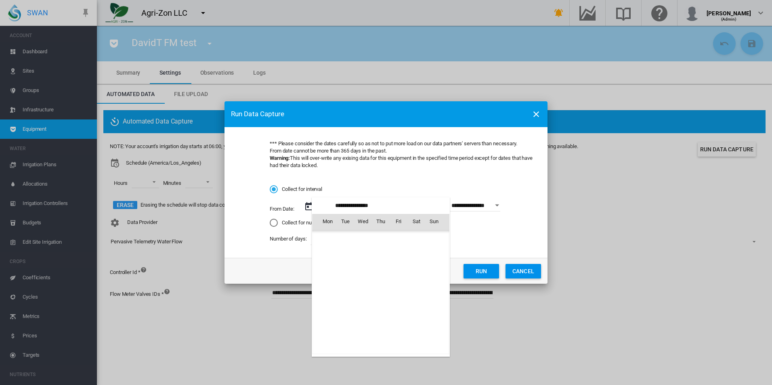
scroll to position [187015, 0]
click at [326, 258] on span "1" at bounding box center [327, 257] width 16 height 16
type input "**********"
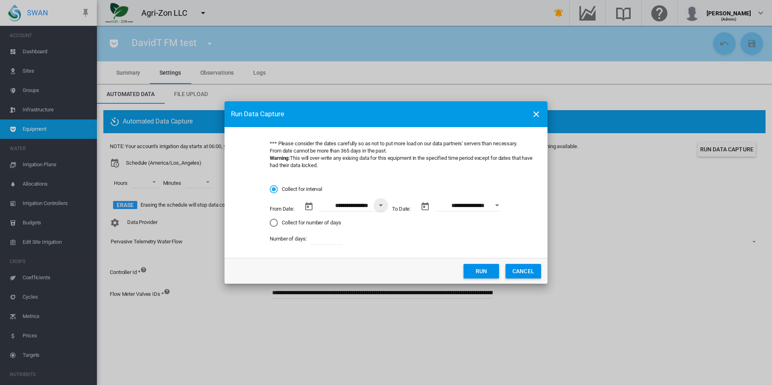
click at [495, 207] on button "Open calendar" at bounding box center [497, 205] width 15 height 15
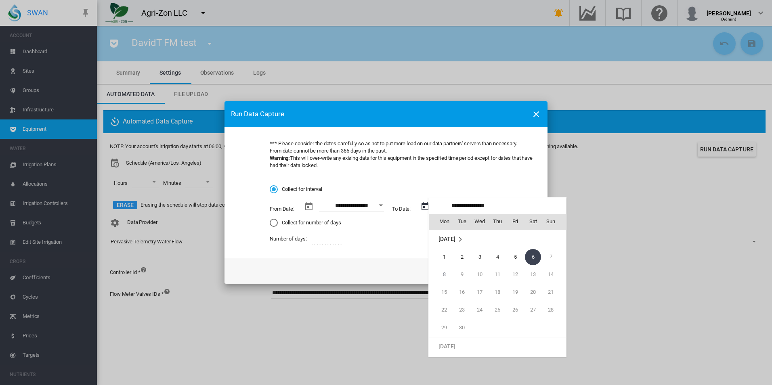
click at [481, 255] on span "3" at bounding box center [480, 257] width 16 height 16
type input "**********"
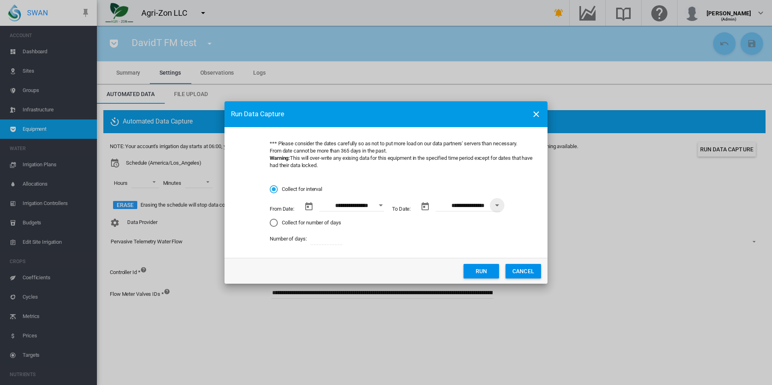
click at [487, 272] on button "Run" at bounding box center [481, 271] width 36 height 15
